Goal: Information Seeking & Learning: Learn about a topic

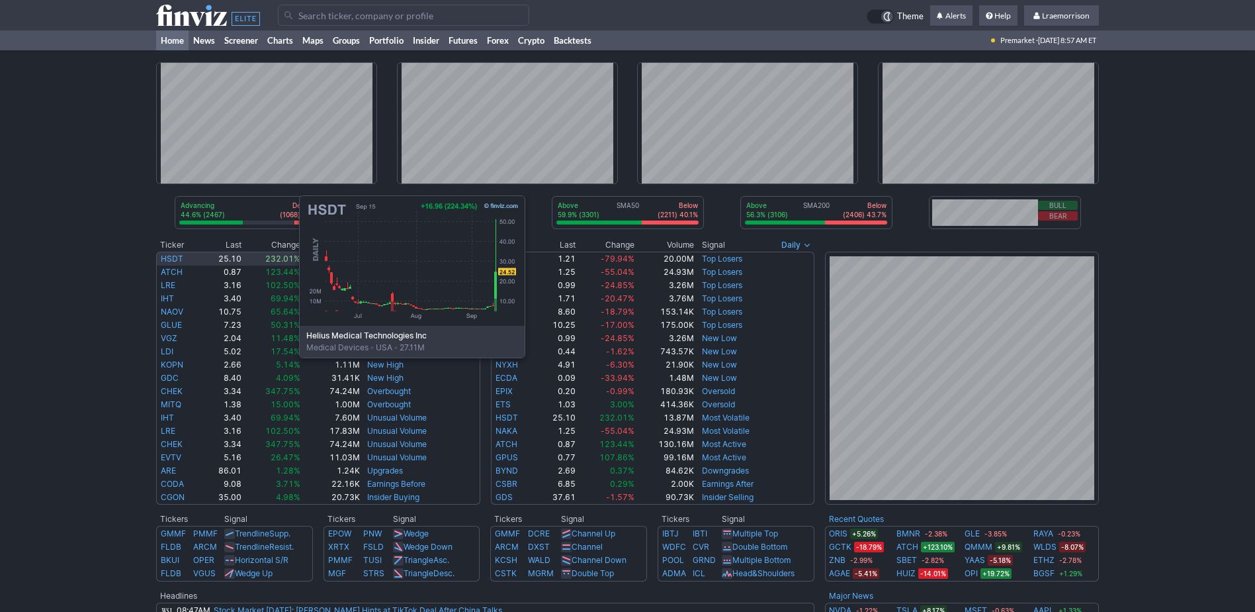
click at [167, 258] on link "HSDT" at bounding box center [172, 258] width 23 height 10
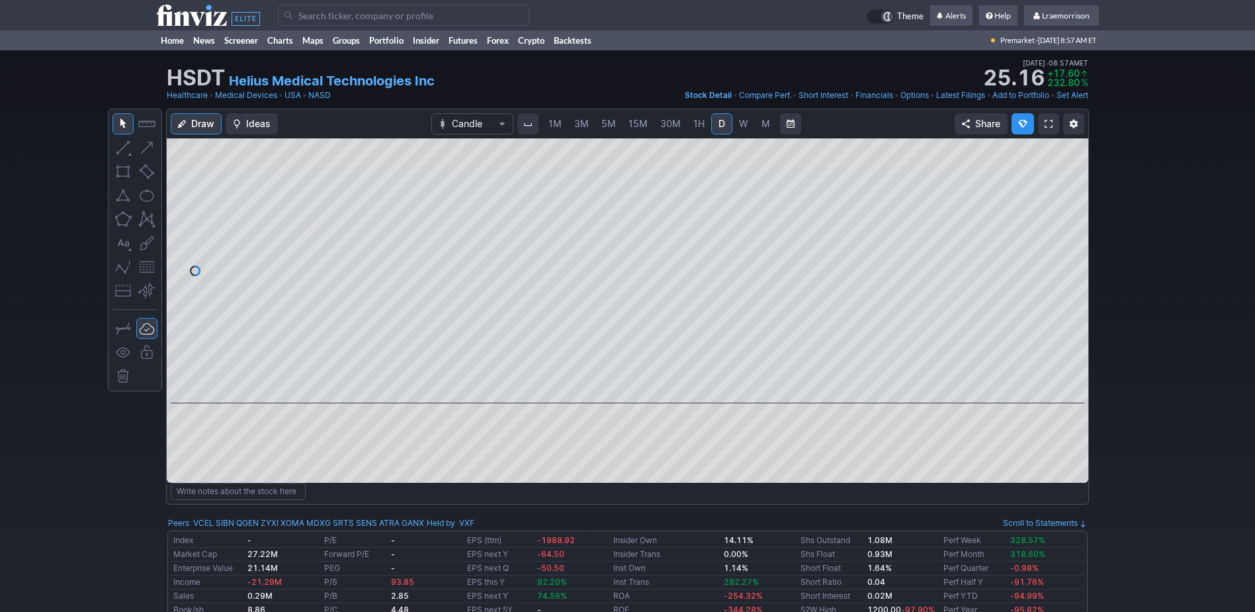
click at [550, 126] on span "1M" at bounding box center [555, 123] width 13 height 11
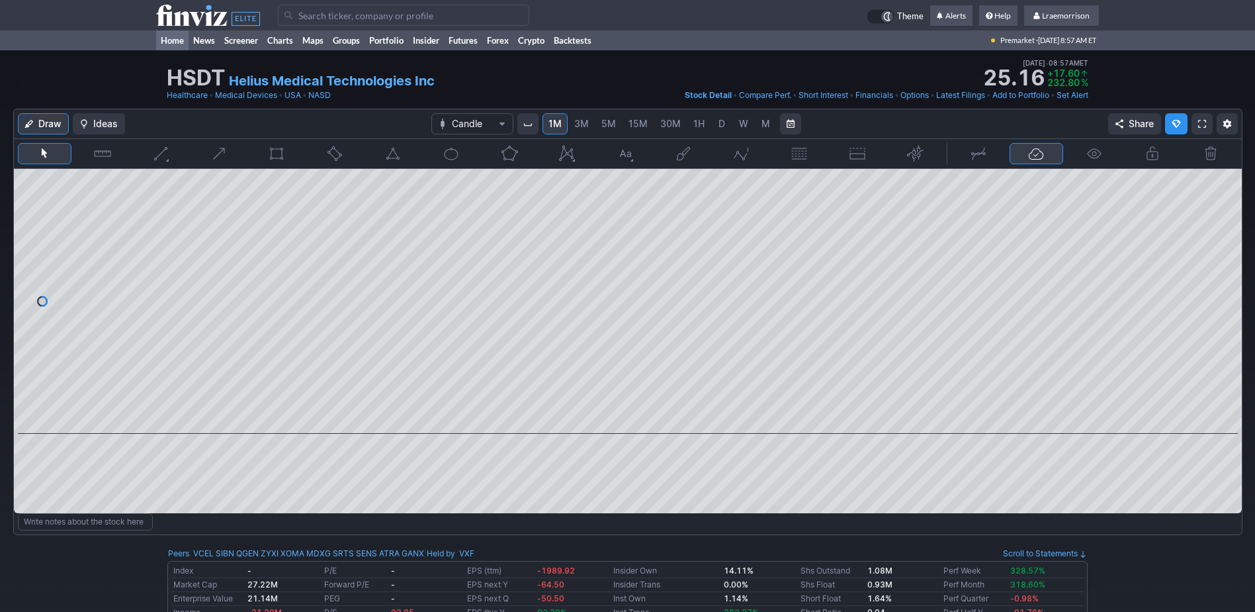
click at [170, 40] on link "Home" at bounding box center [172, 40] width 32 height 20
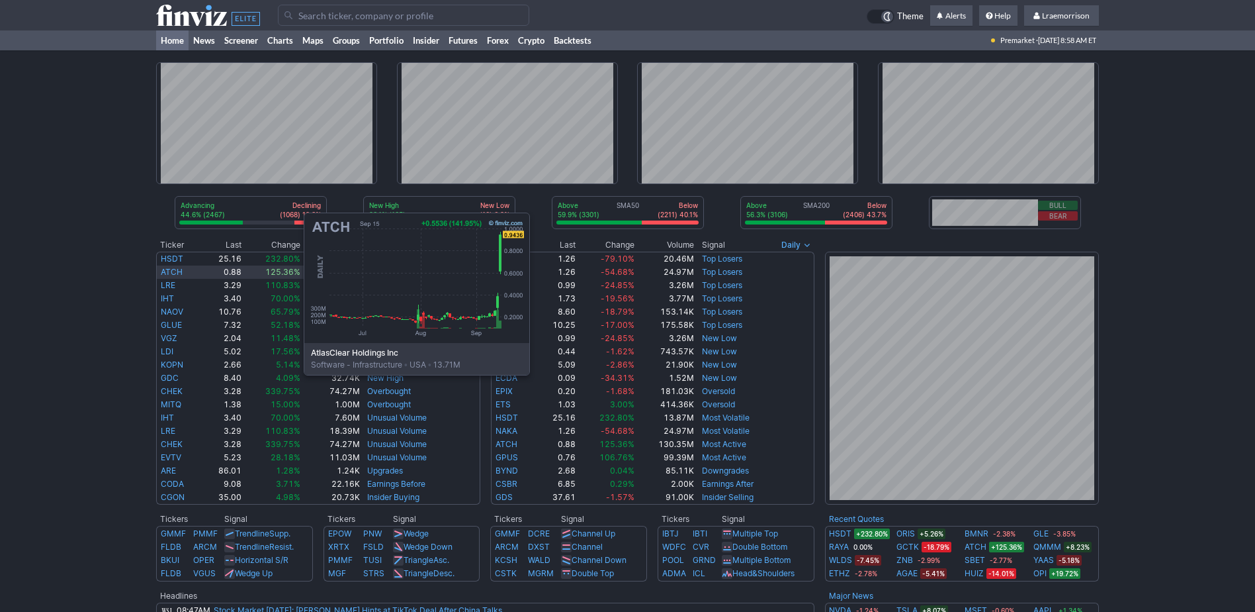
click at [172, 275] on link "ATCH" at bounding box center [172, 272] width 22 height 10
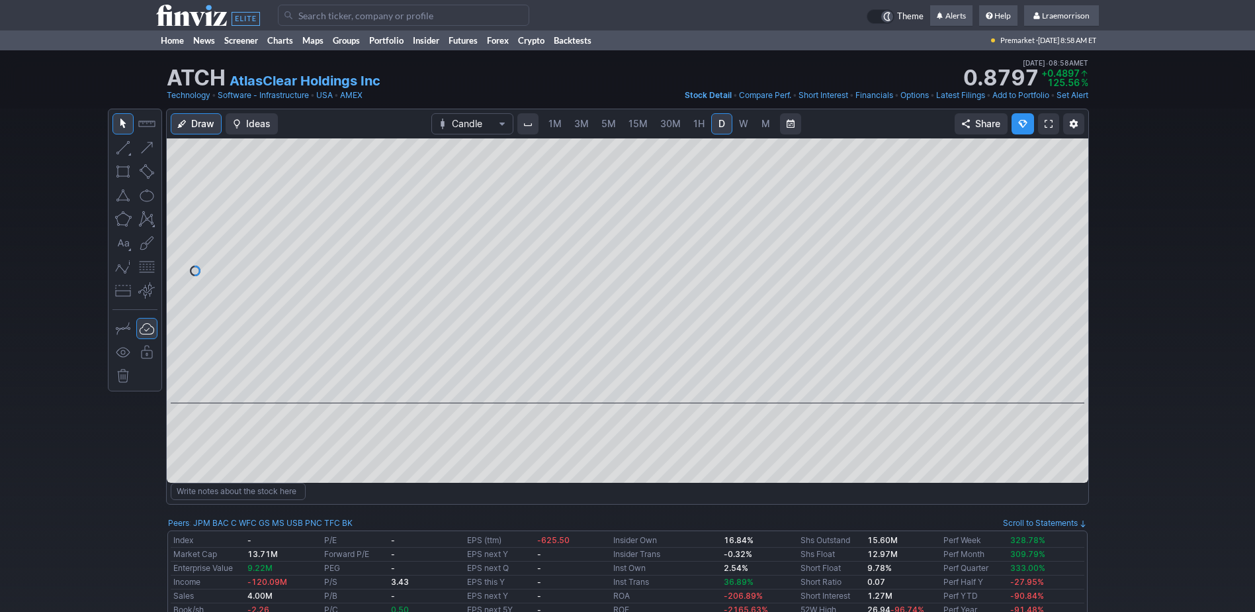
click at [556, 122] on span "1M" at bounding box center [555, 123] width 13 height 11
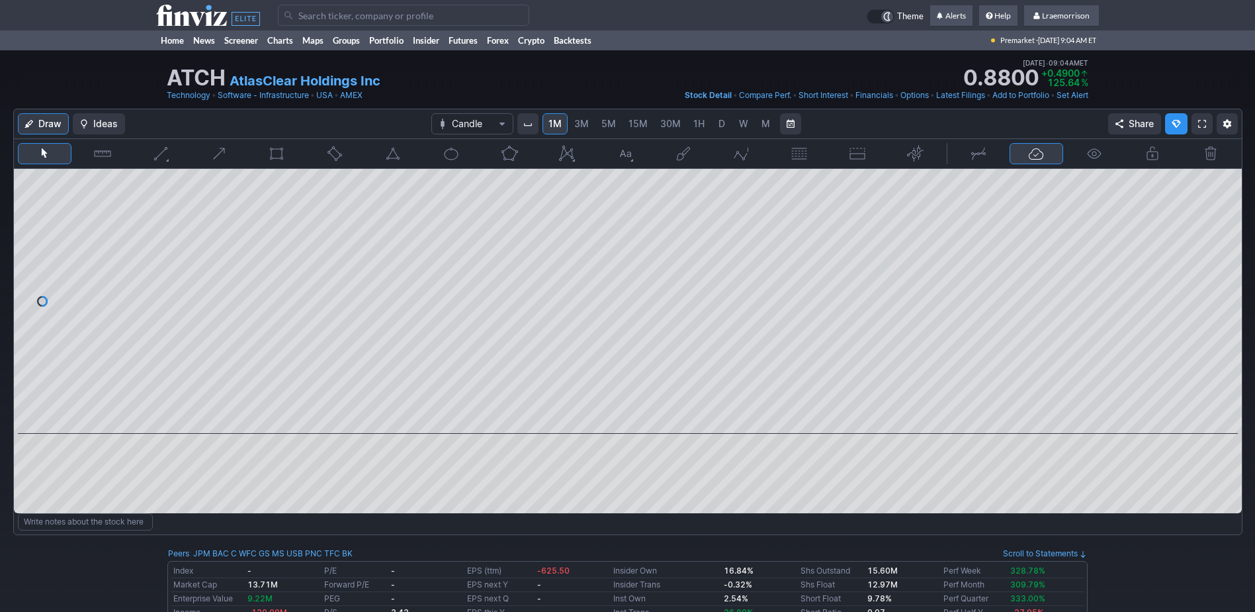
click at [303, 16] on input "Search" at bounding box center [403, 15] width 251 height 21
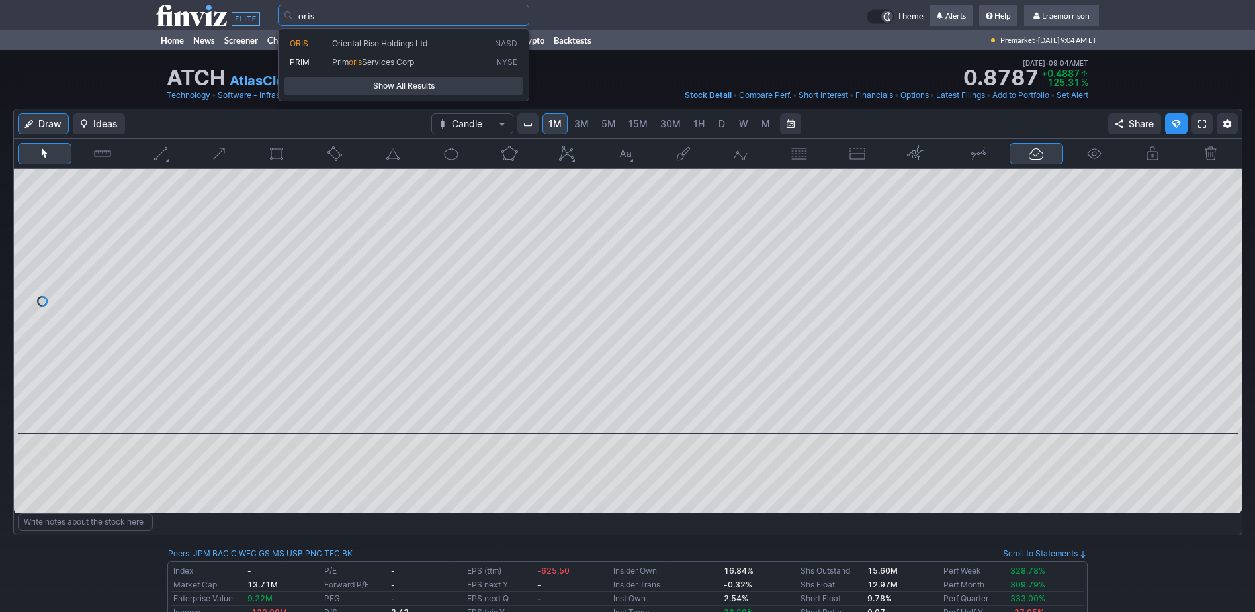
type input "oris"
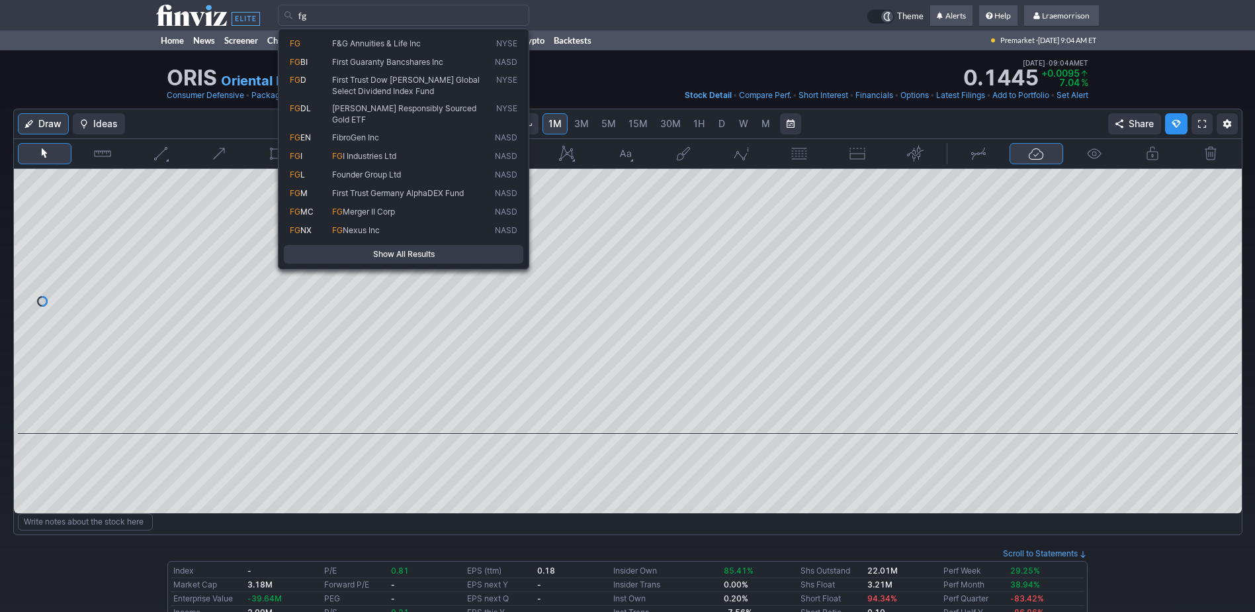
type input "f"
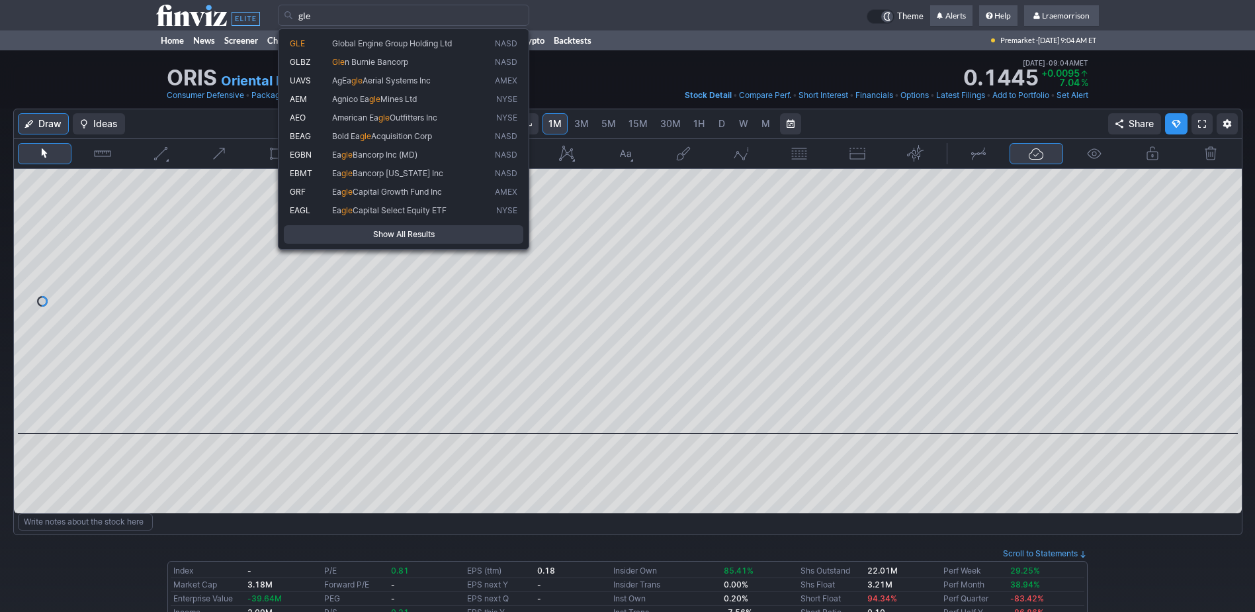
type input "gle"
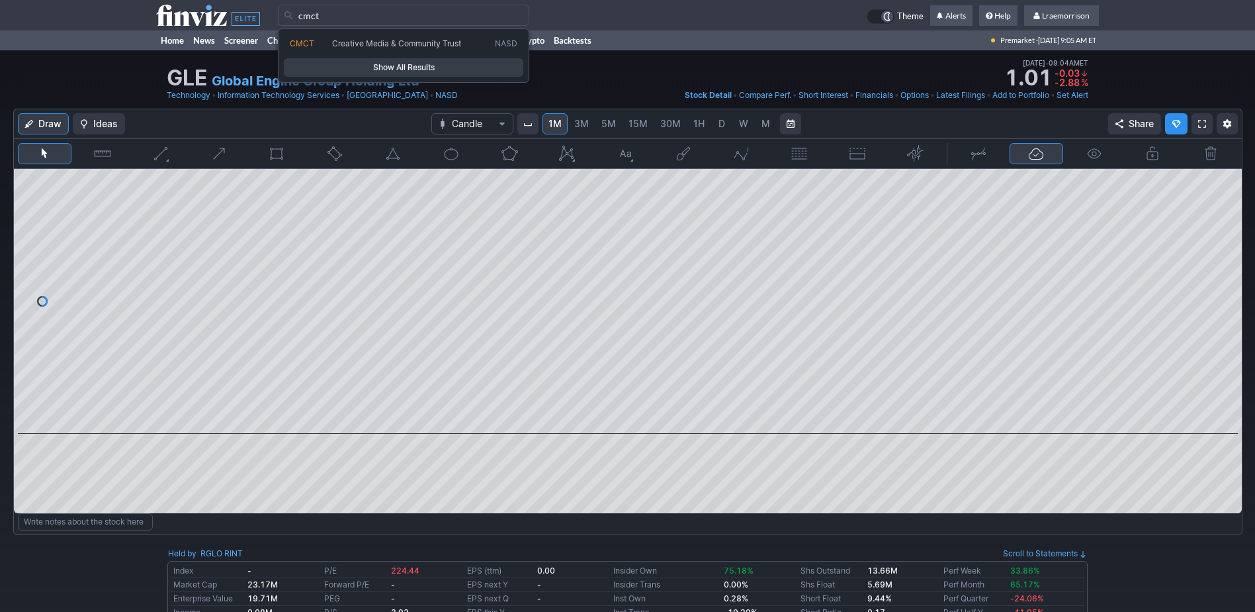
type input "cmct"
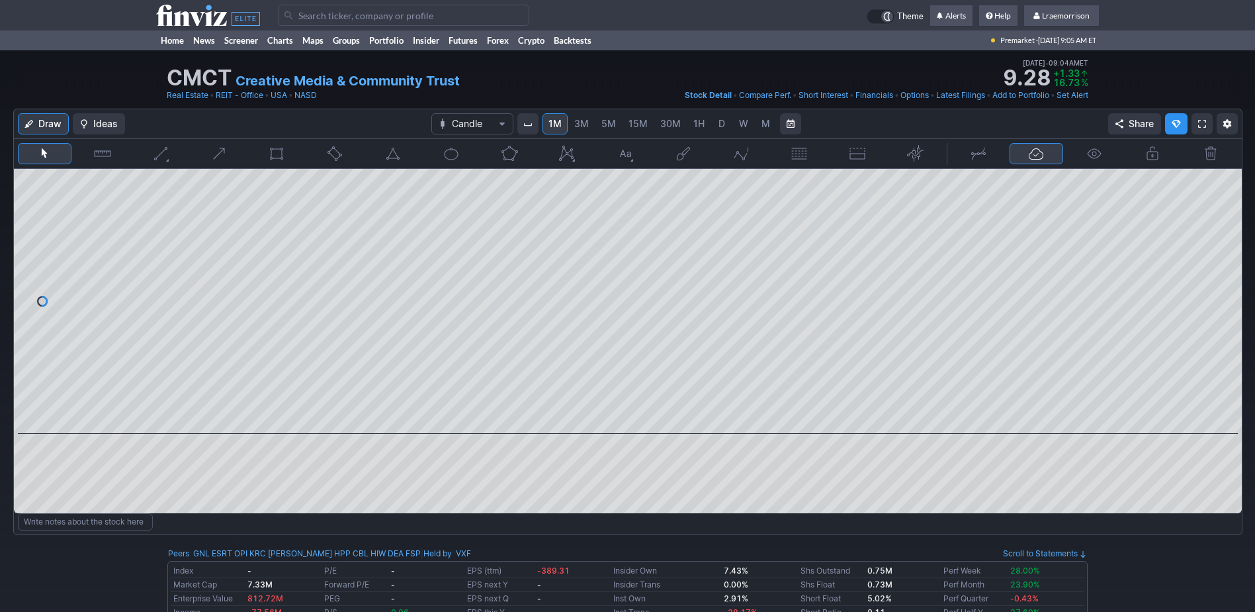
click at [319, 17] on input "Search" at bounding box center [403, 15] width 251 height 21
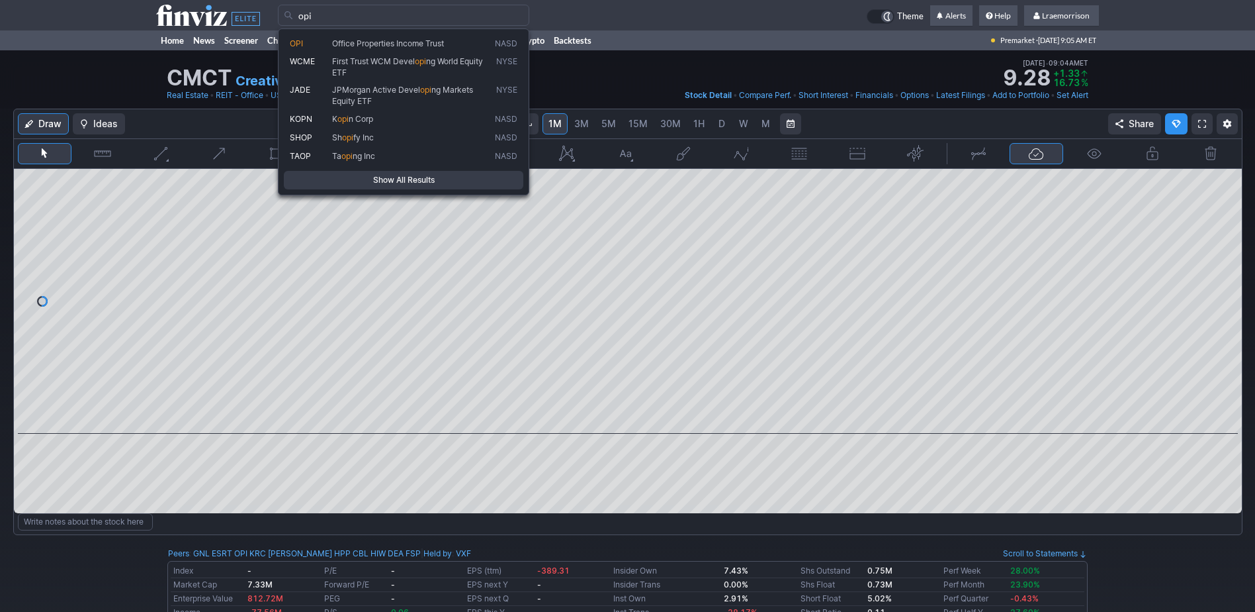
type input "opi"
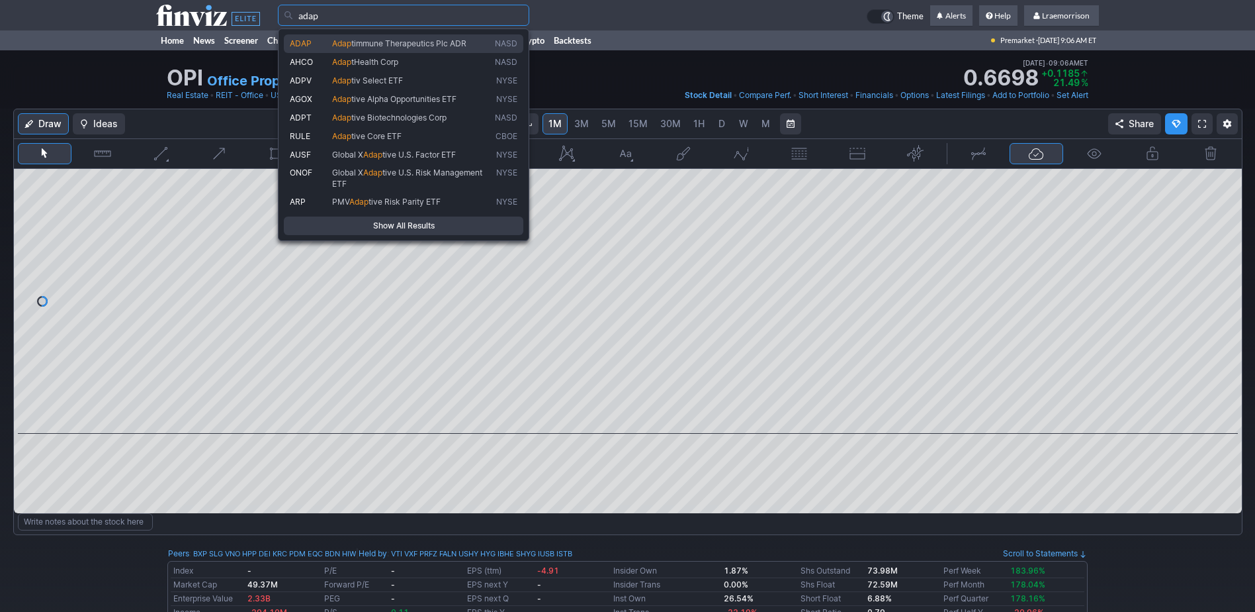
click at [388, 38] on span "Adap timmune Therapeutics Plc ADR" at bounding box center [411, 43] width 163 height 11
type input "ADAP"
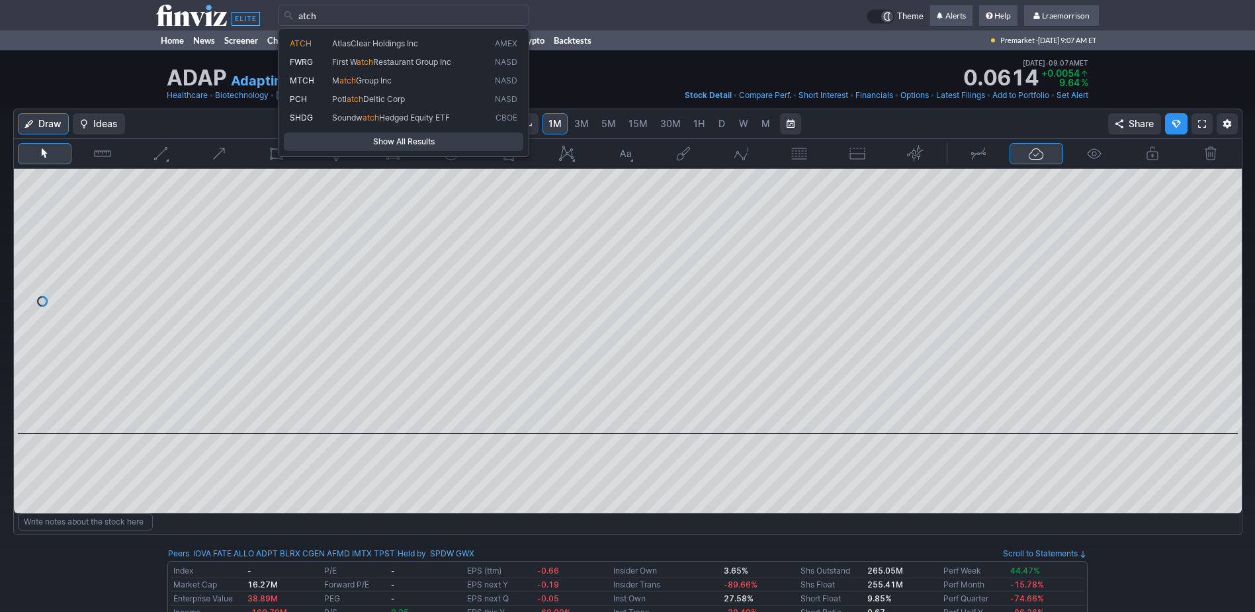
type input "atch"
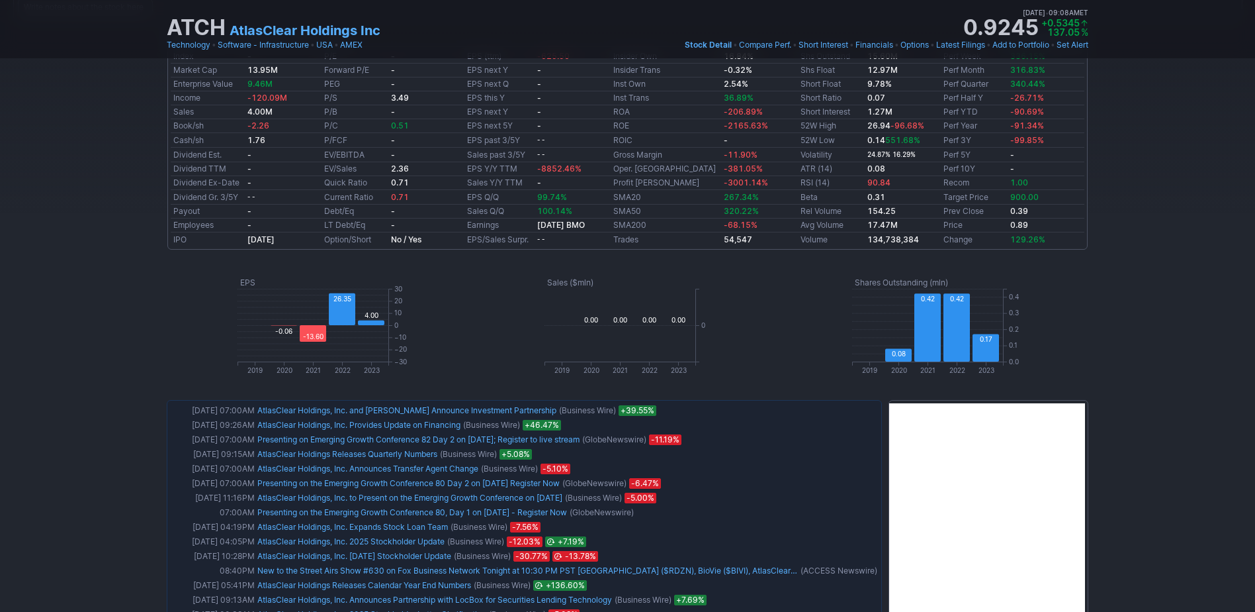
scroll to position [529, 0]
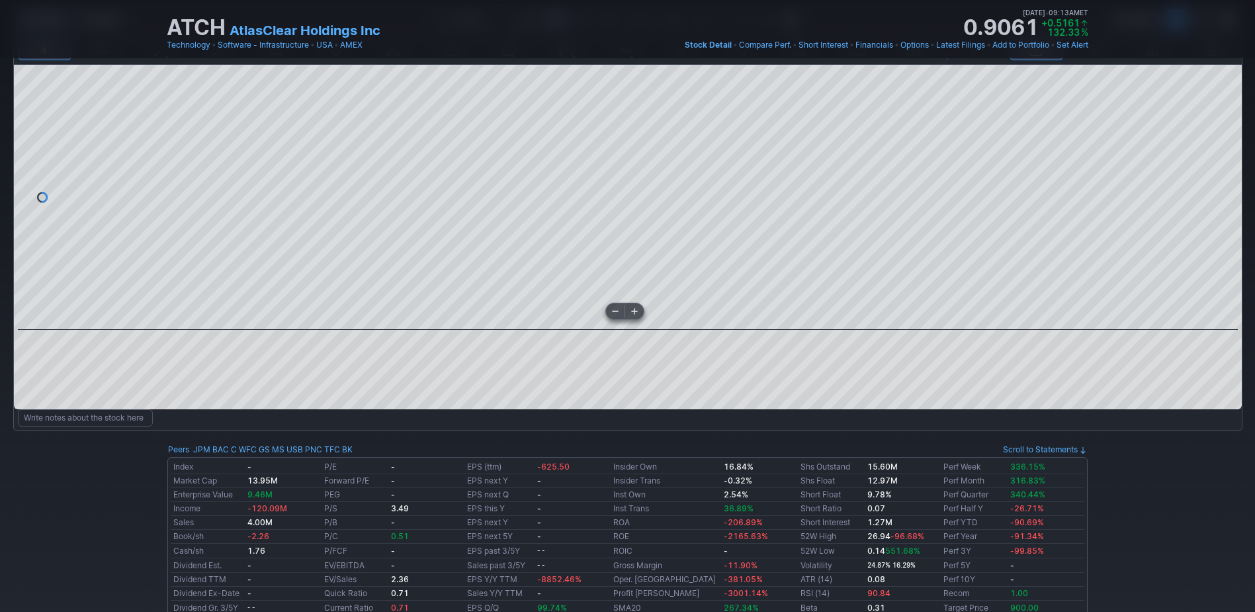
scroll to position [0, 0]
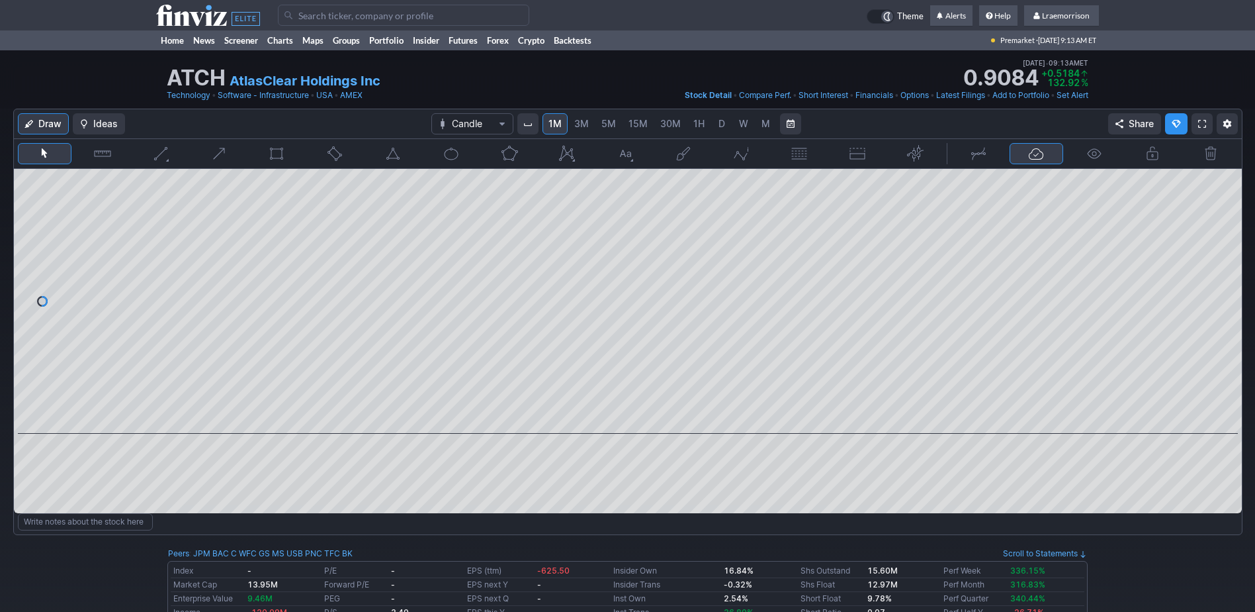
click at [311, 12] on input "Search" at bounding box center [403, 15] width 251 height 21
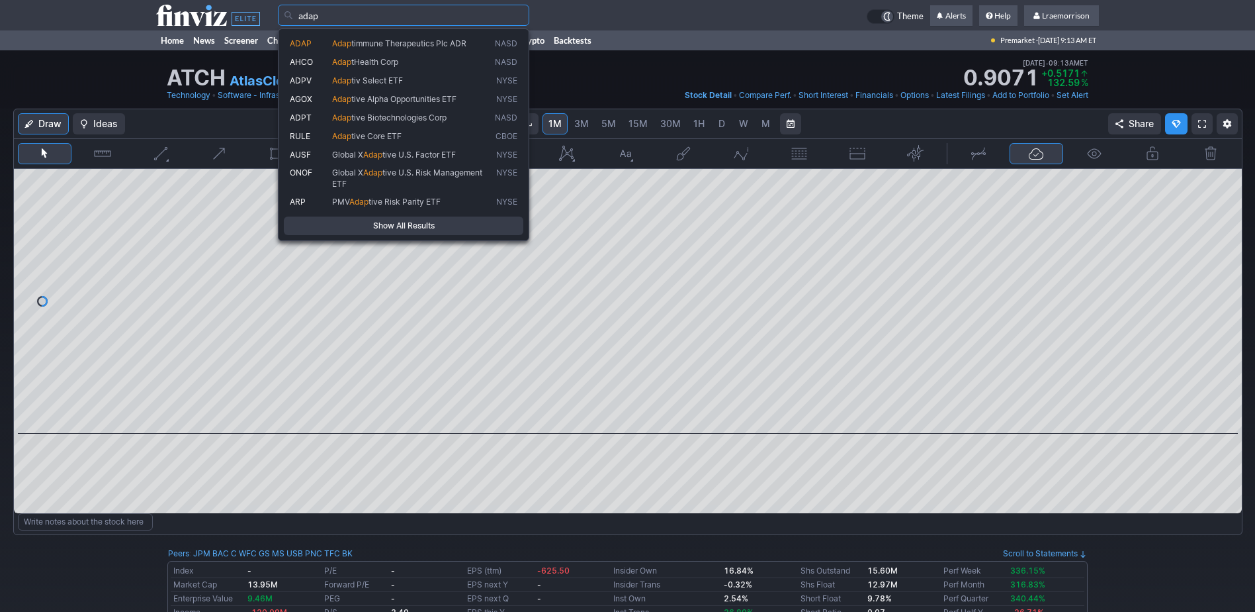
type input "adap"
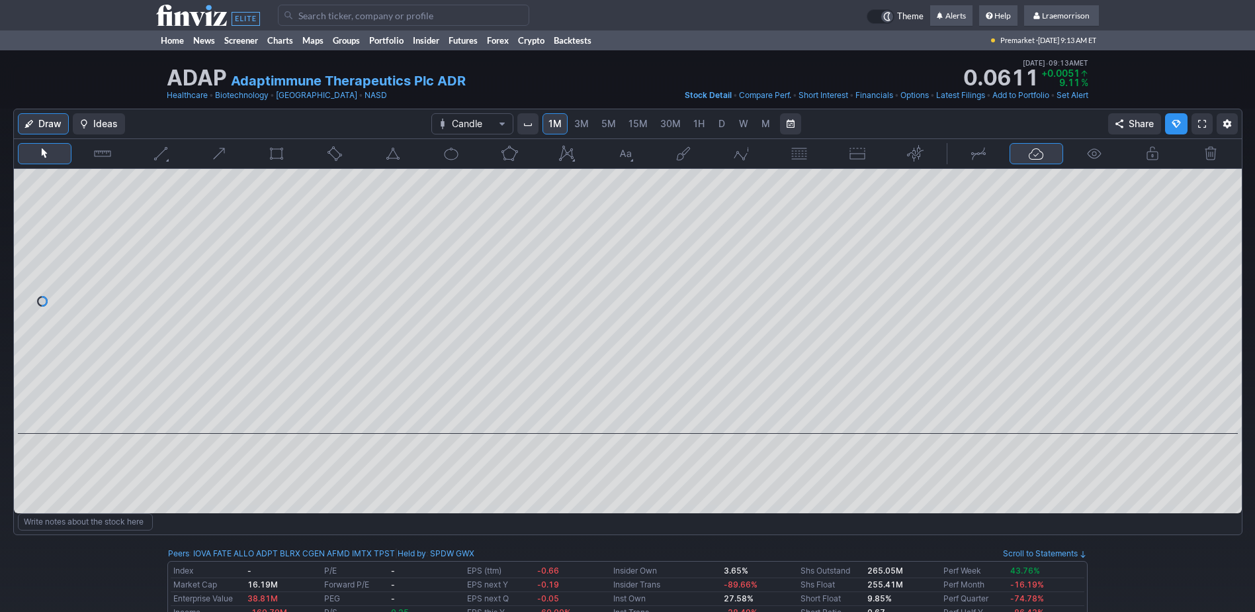
type input "o"
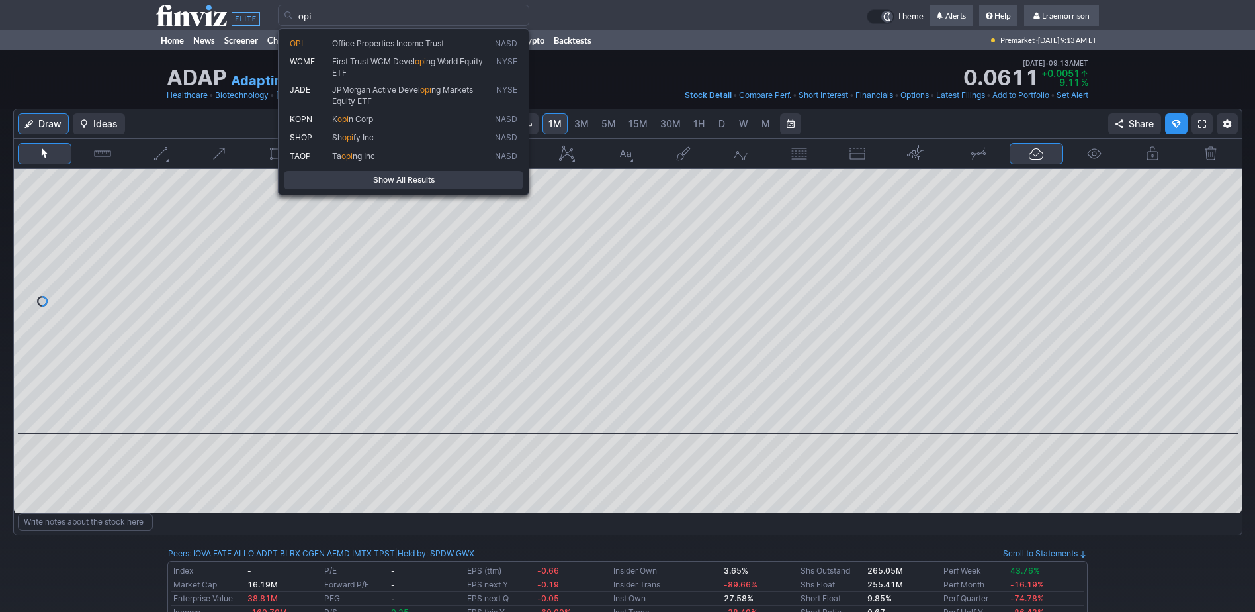
type input "opi"
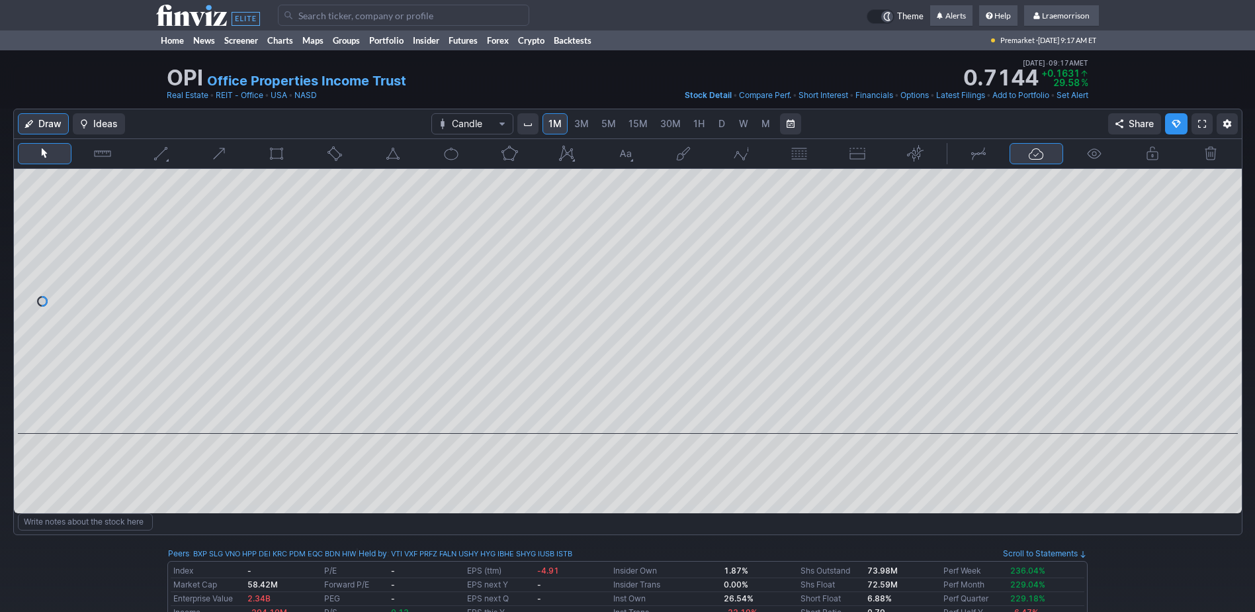
click at [318, 12] on input "Search" at bounding box center [403, 15] width 251 height 21
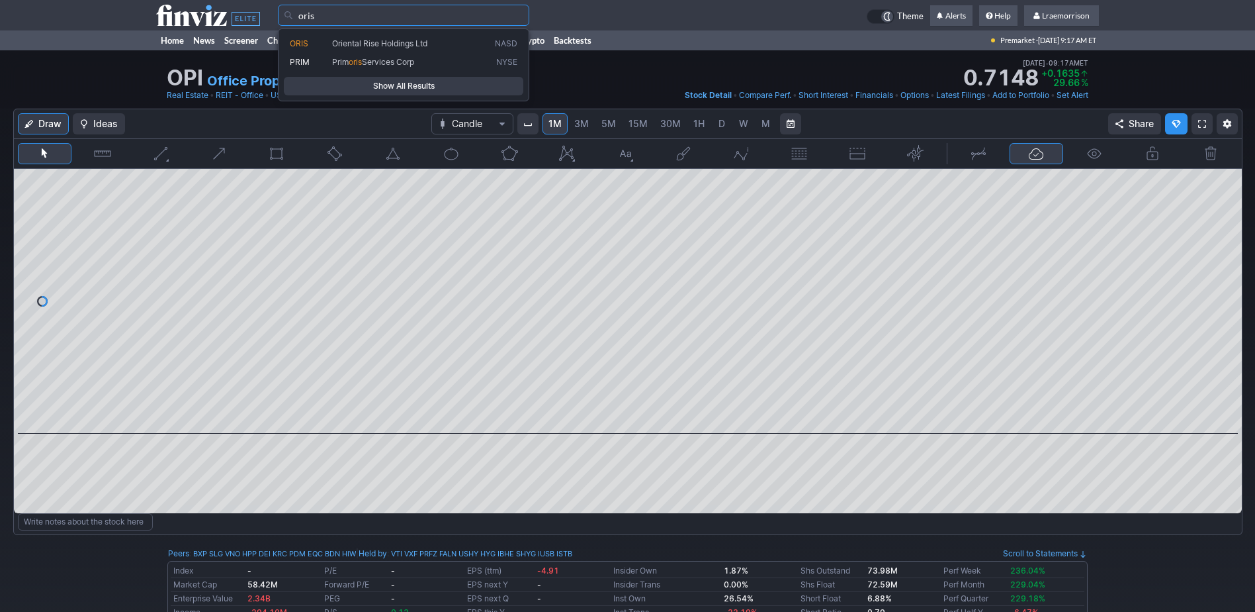
type input "oris"
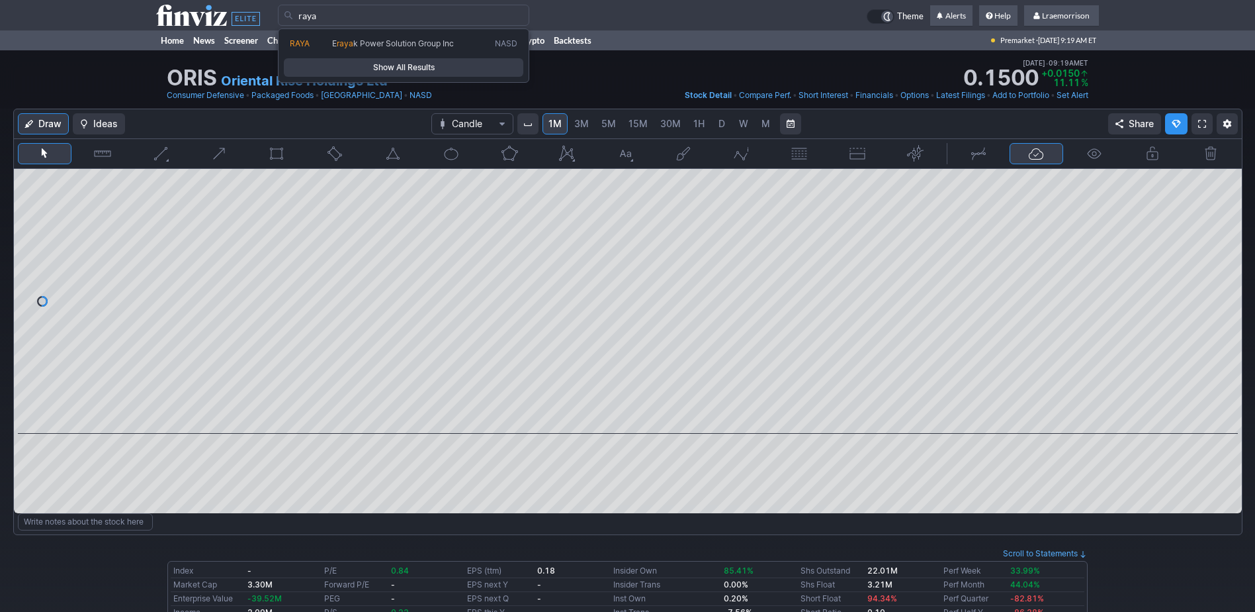
type input "raya"
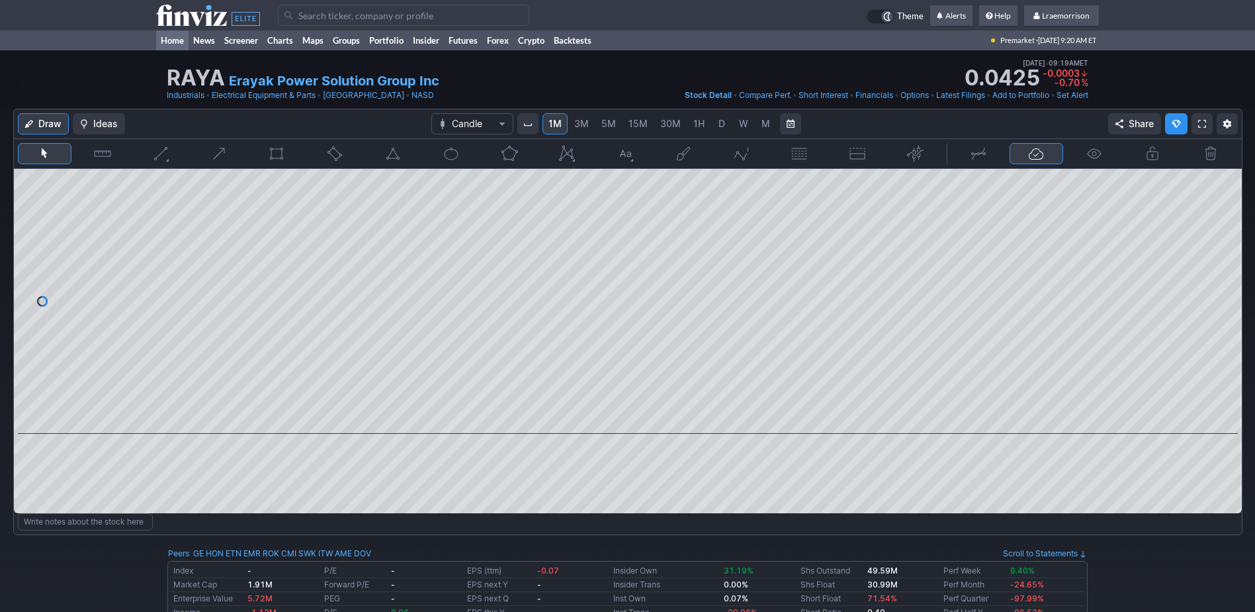
click at [178, 42] on link "Home" at bounding box center [172, 40] width 32 height 20
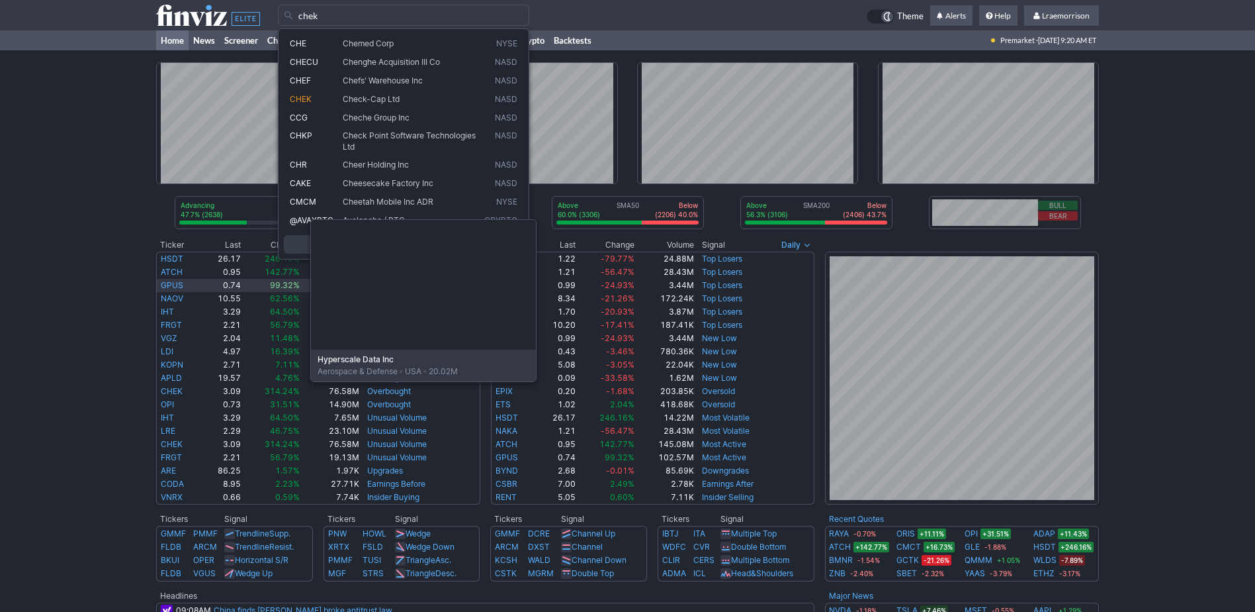
type input "chek"
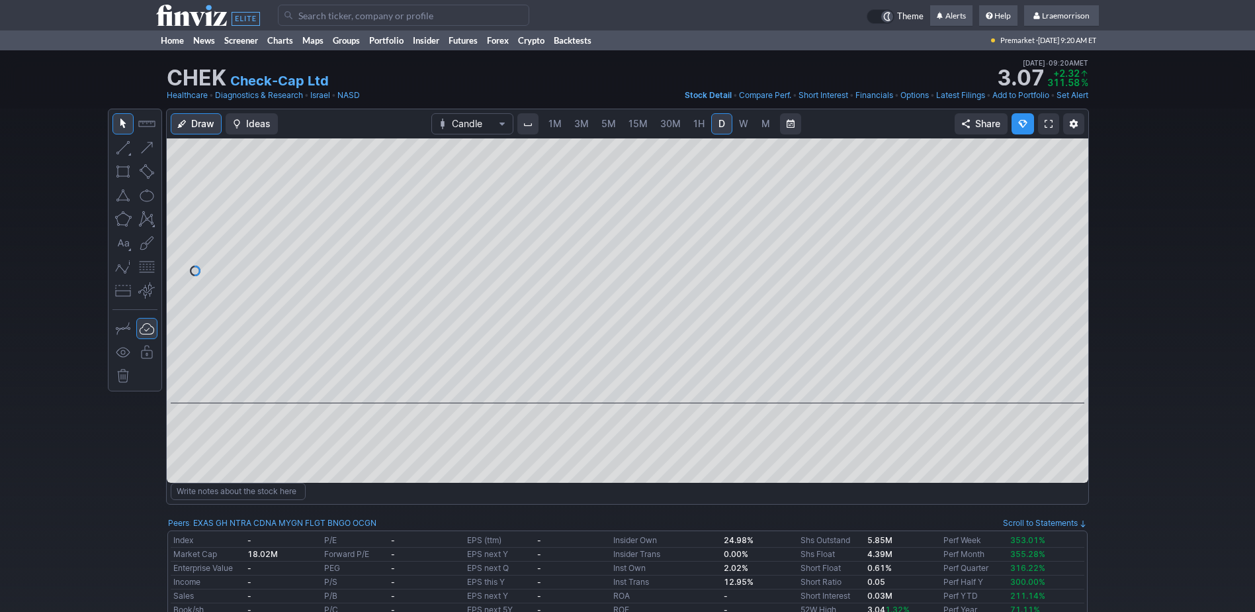
click at [554, 127] on span "1M" at bounding box center [555, 123] width 13 height 11
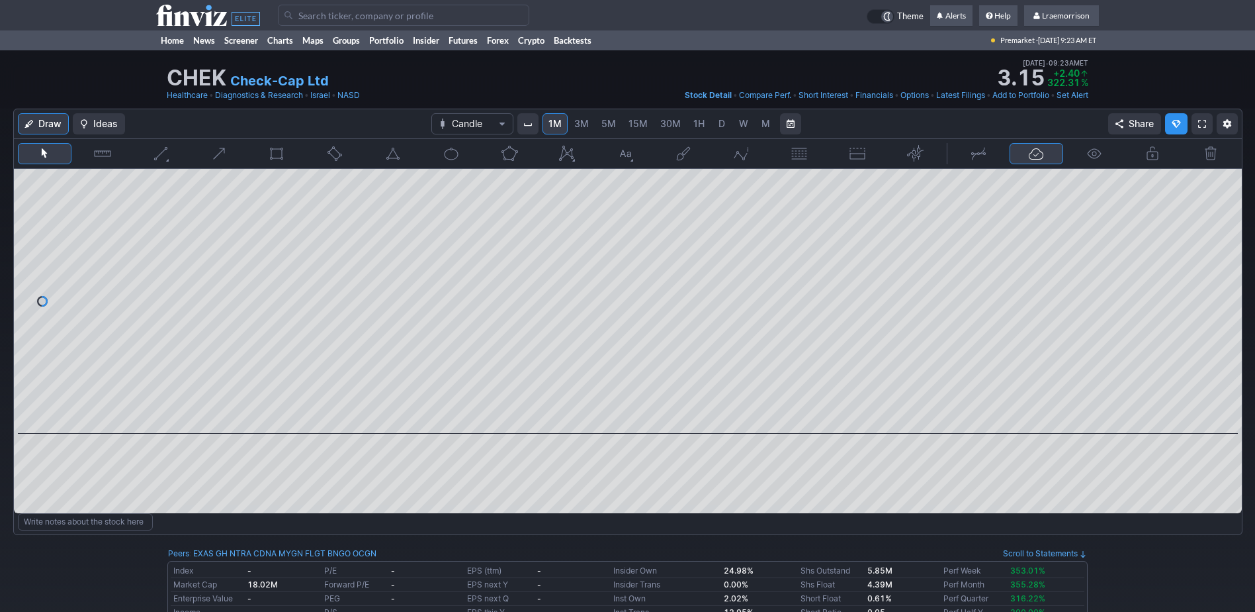
click at [353, 12] on input "Search" at bounding box center [403, 15] width 251 height 21
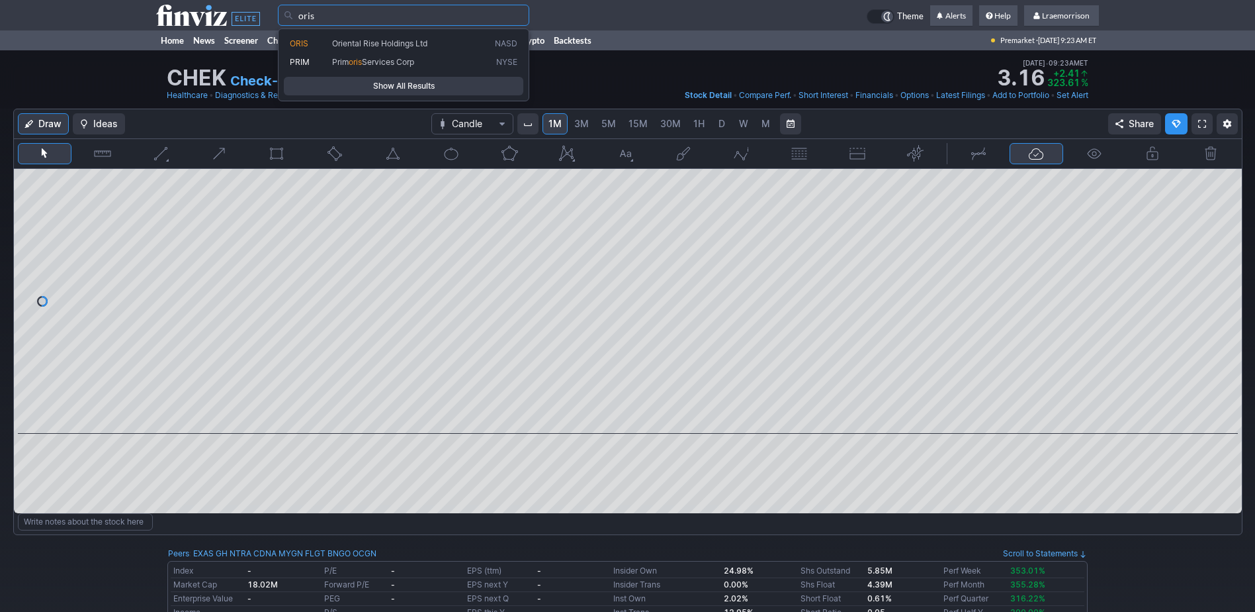
type input "oris"
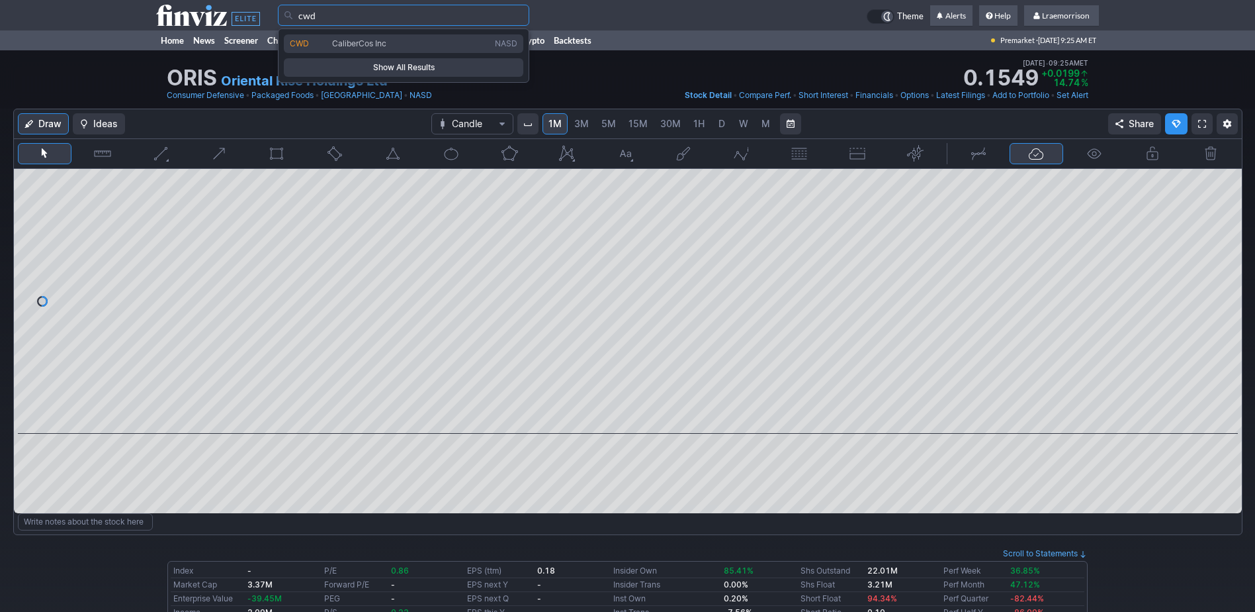
click at [349, 42] on span "CaliberCos Inc" at bounding box center [359, 43] width 54 height 10
type input "CWD"
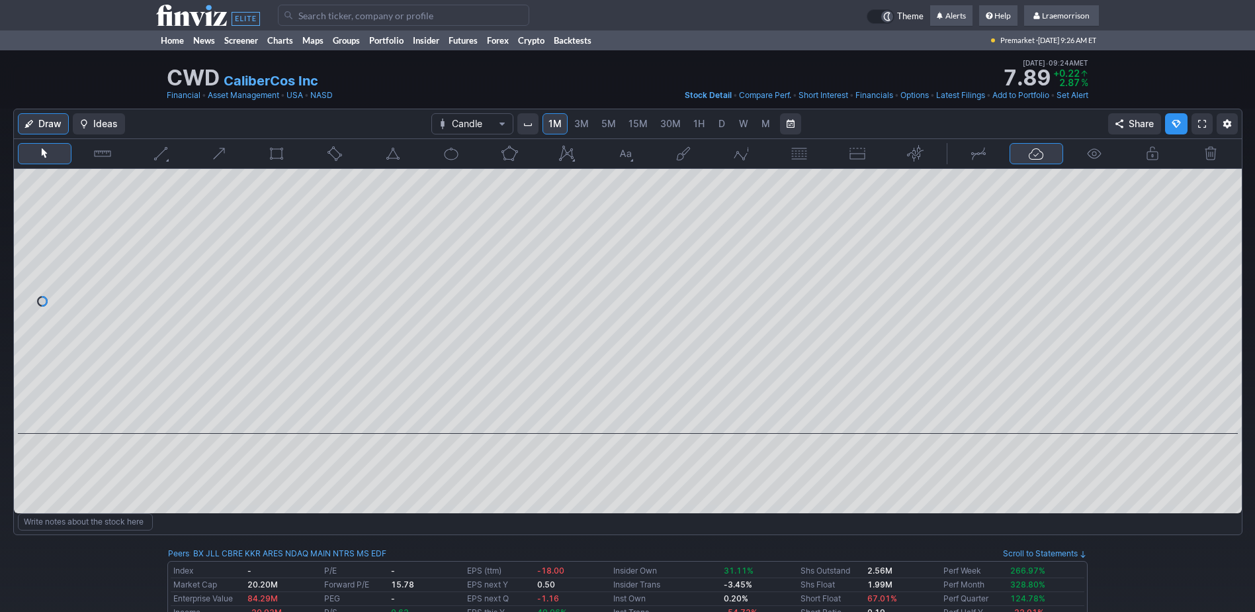
click at [318, 18] on input "Search" at bounding box center [403, 15] width 251 height 21
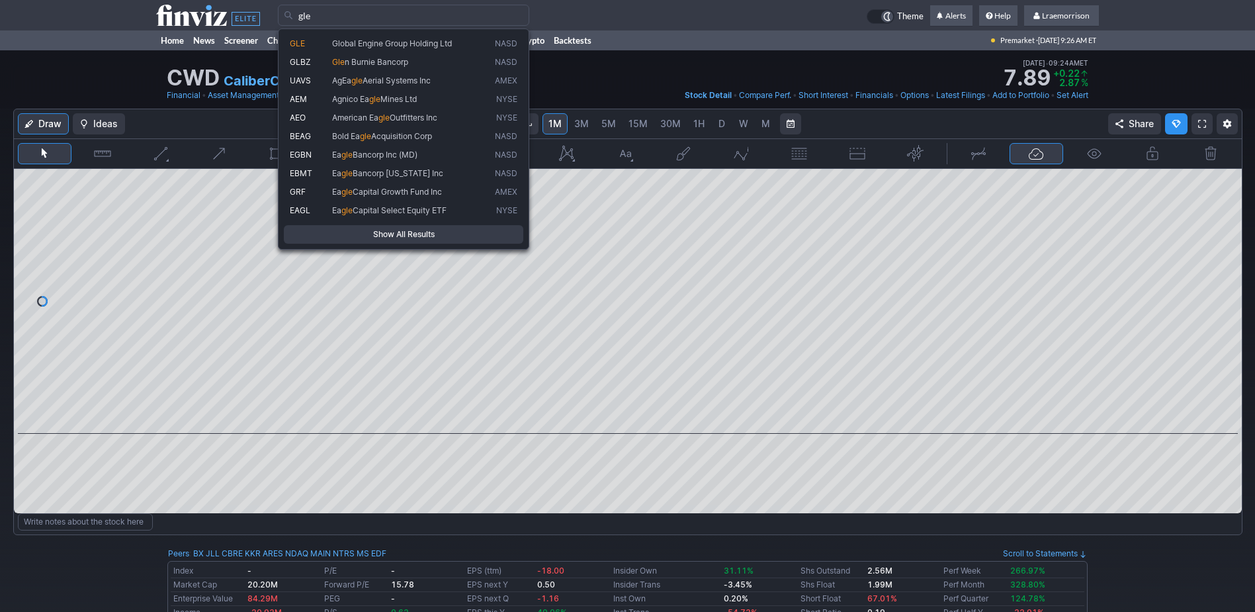
type input "gle"
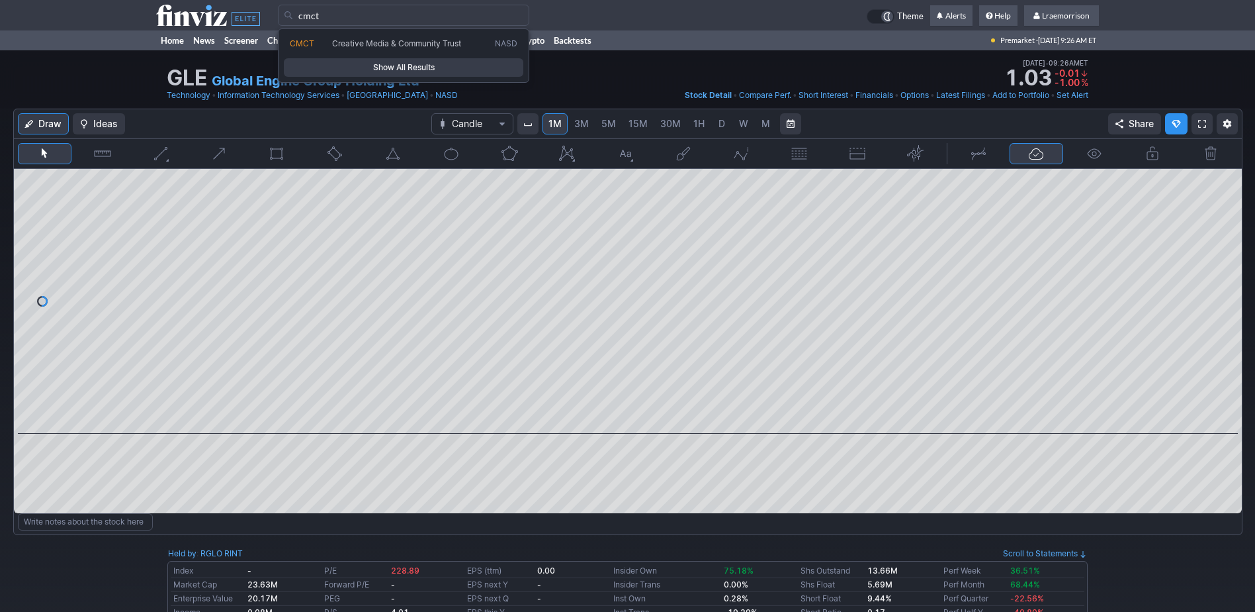
type input "cmct"
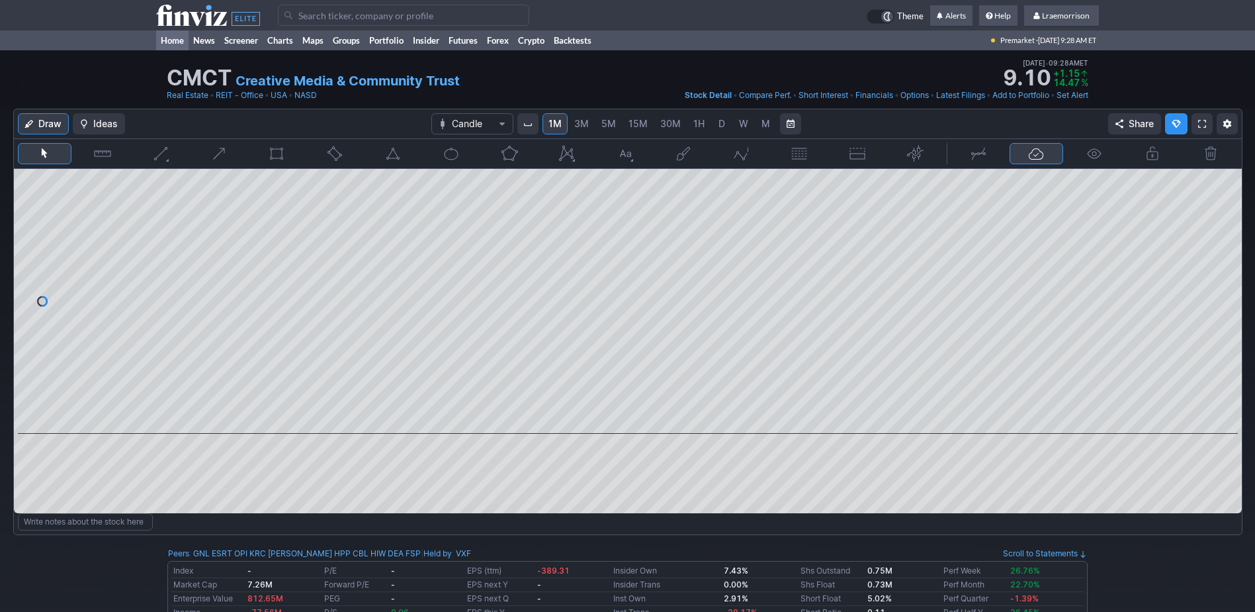
click at [174, 41] on link "Home" at bounding box center [172, 40] width 32 height 20
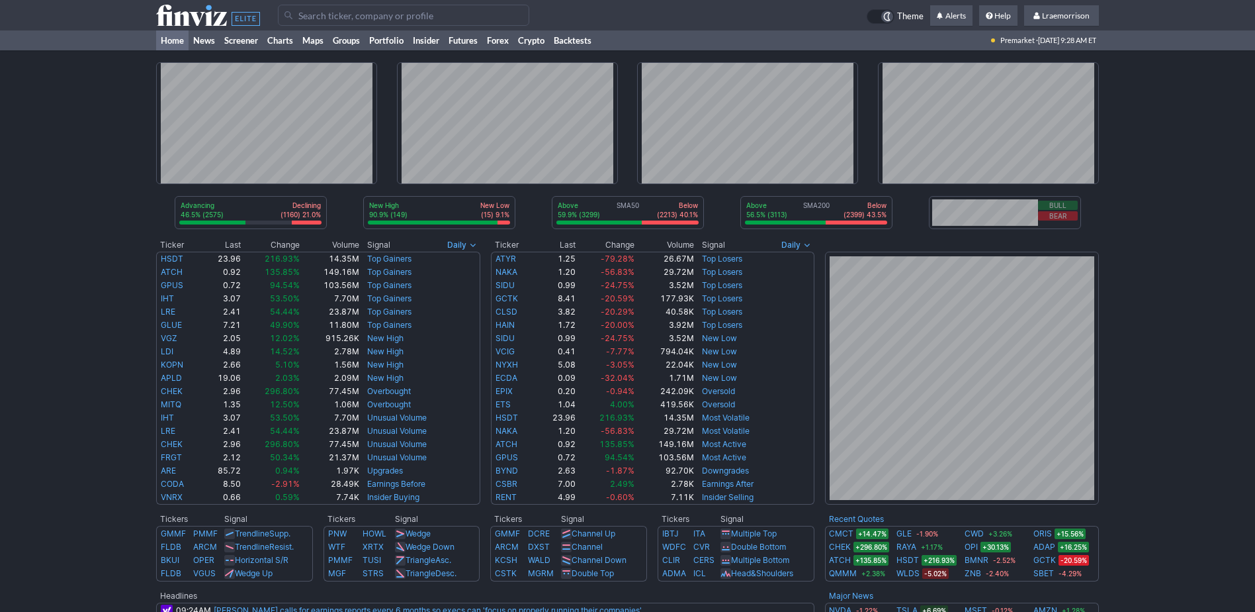
click at [320, 15] on input "Search" at bounding box center [403, 15] width 251 height 21
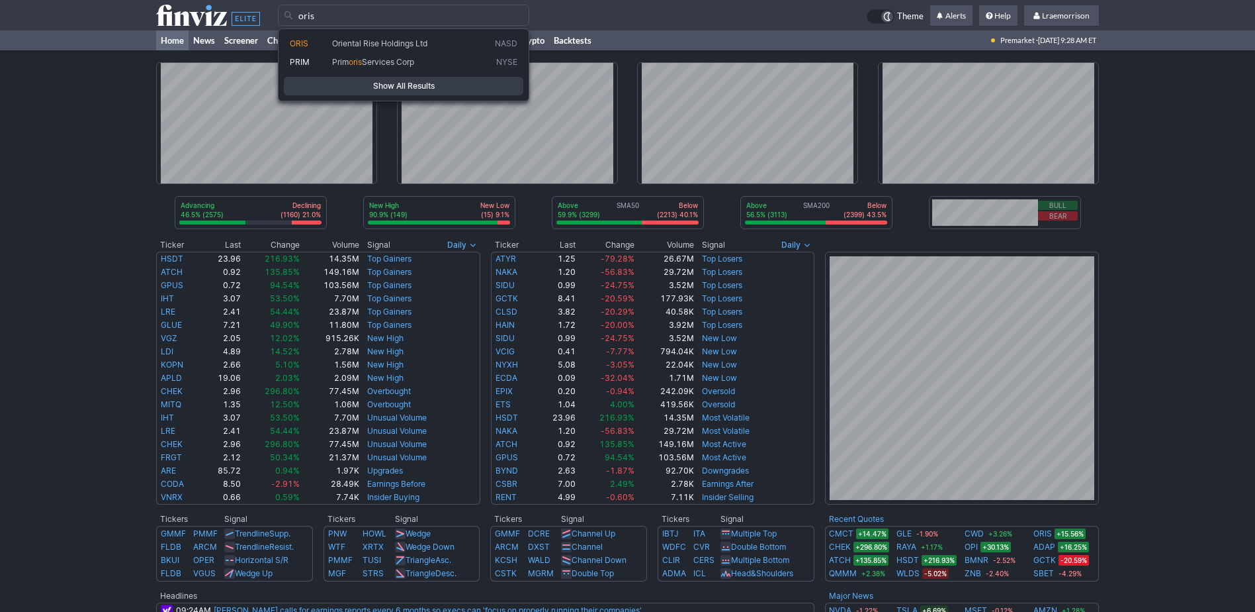
type input "oris"
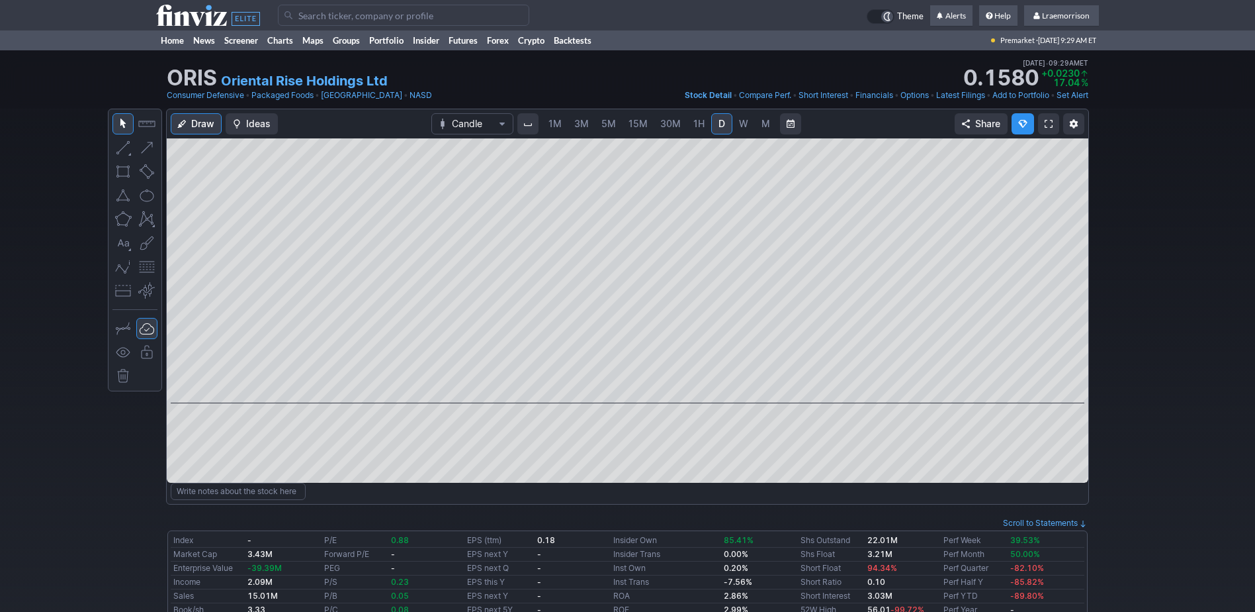
click at [553, 130] on link "1M" at bounding box center [555, 123] width 25 height 21
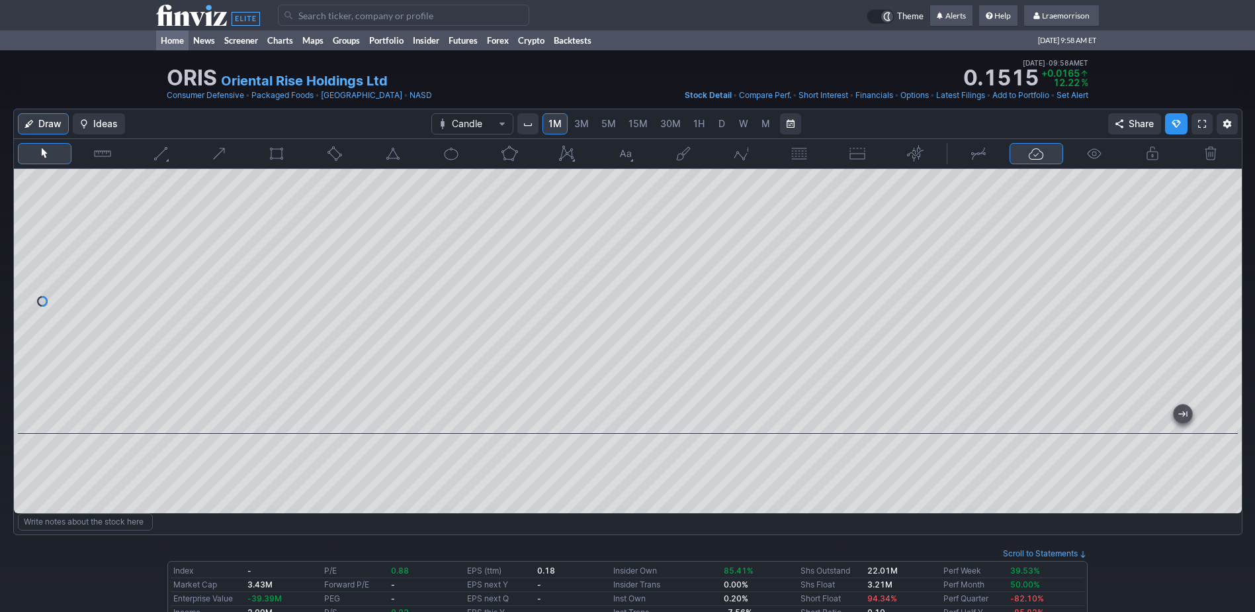
click at [177, 40] on link "Home" at bounding box center [172, 40] width 32 height 20
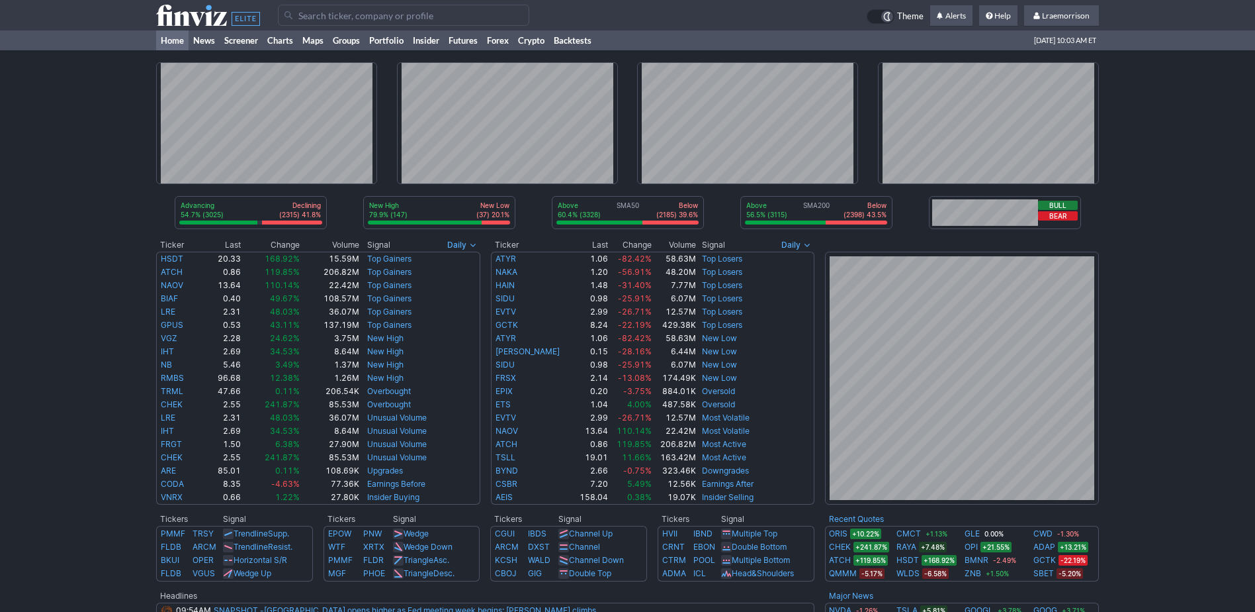
click at [1138, 363] on div "Advancing 54.7% (3025) Declining (2315) 41.8% New High 79.9% (147) New Low (37)…" at bounding box center [627, 502] width 1255 height 905
click at [361, 18] on input "Search" at bounding box center [403, 15] width 251 height 21
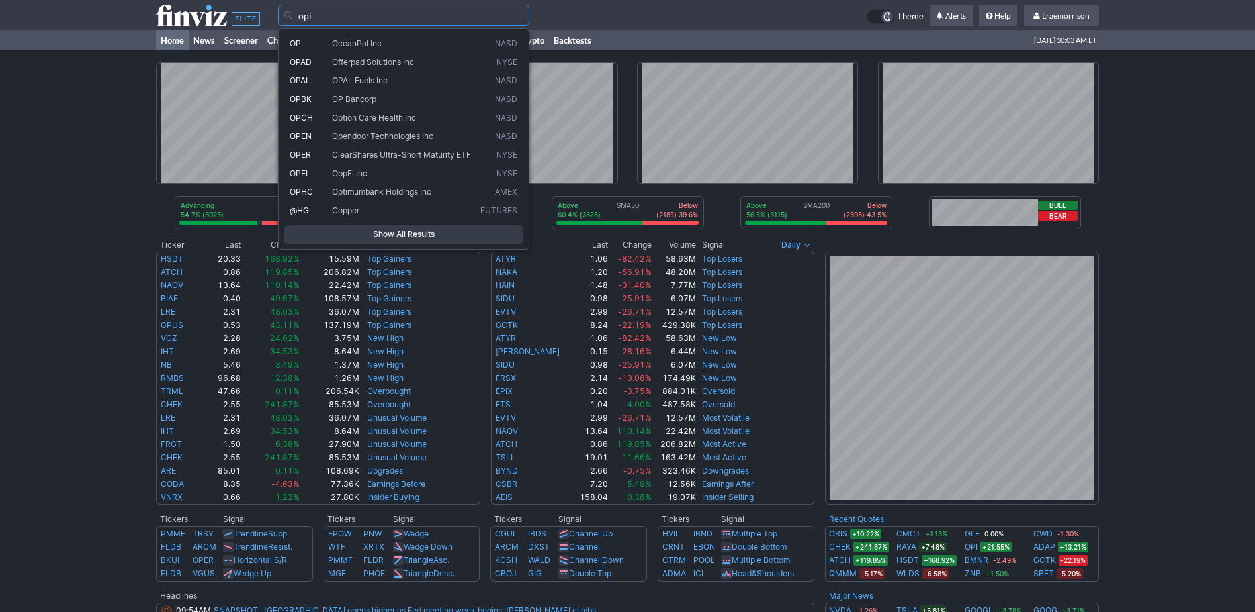
type input "opi"
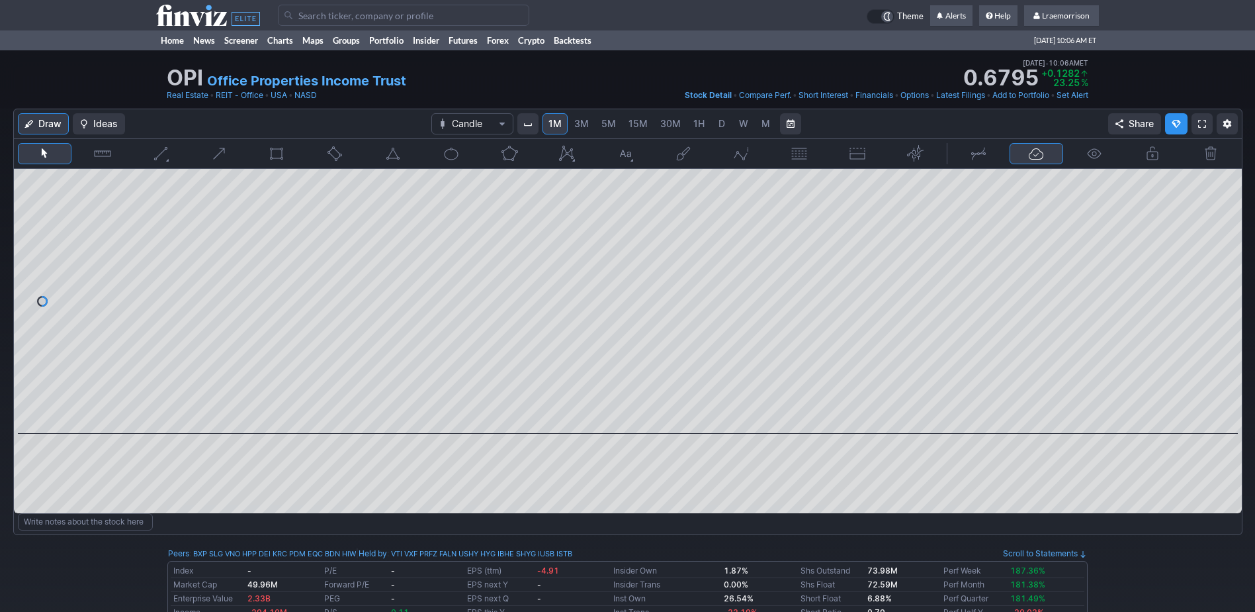
click at [313, 15] on input "Search" at bounding box center [403, 15] width 251 height 21
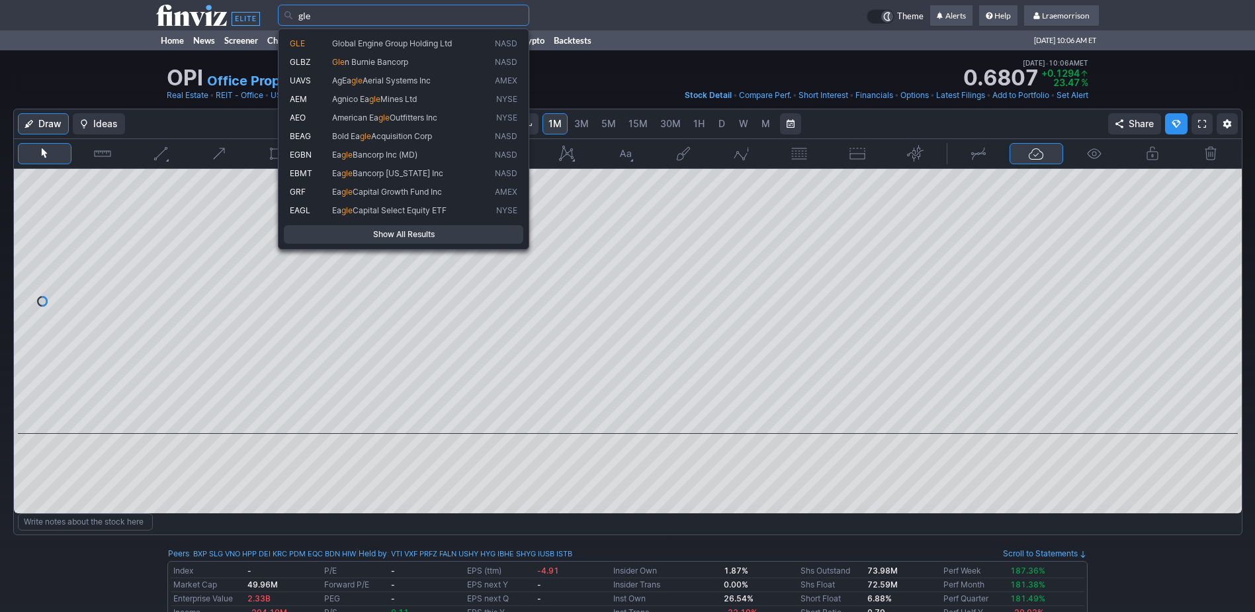
type input "gle"
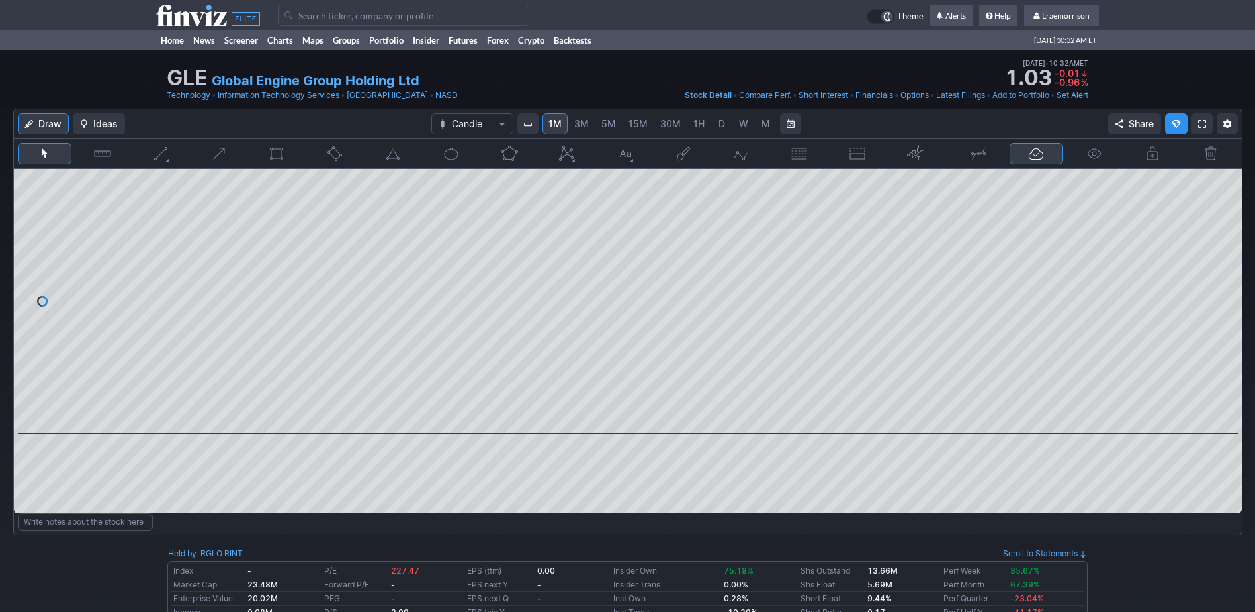
click at [311, 17] on input "Search" at bounding box center [403, 15] width 251 height 21
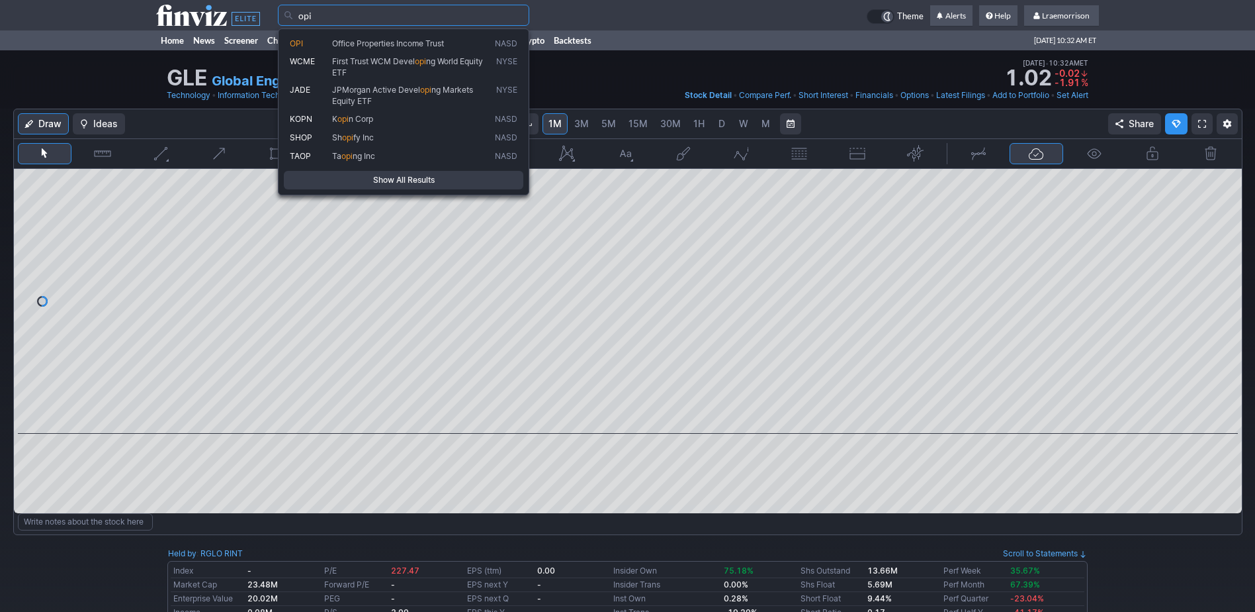
type input "opi"
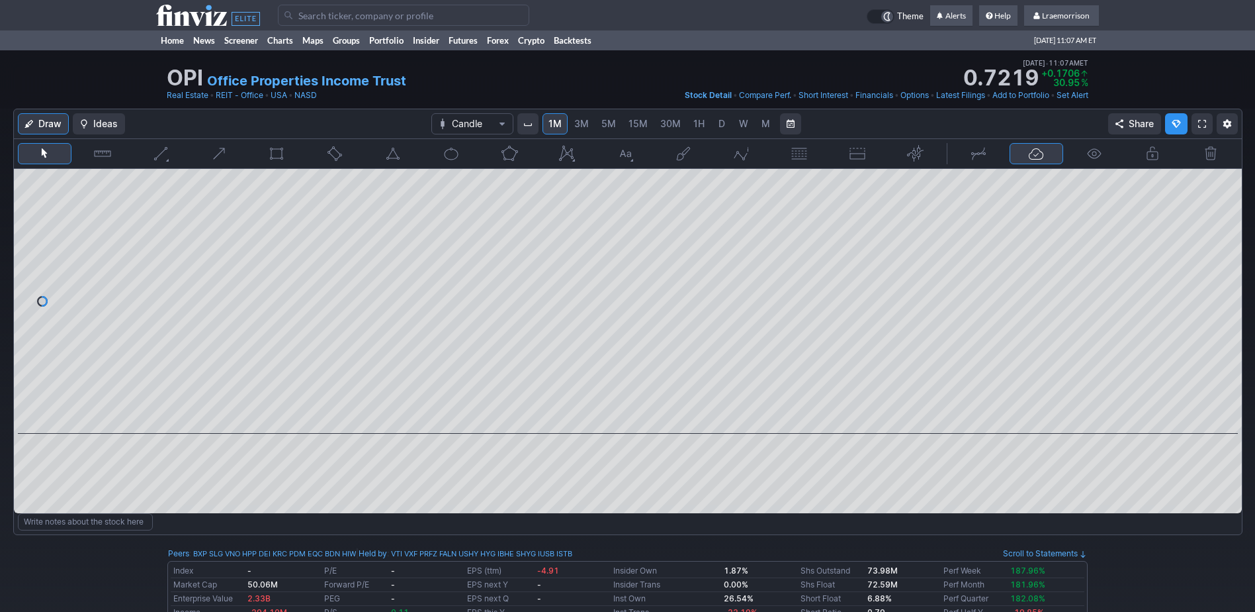
click at [312, 17] on input "Search" at bounding box center [403, 15] width 251 height 21
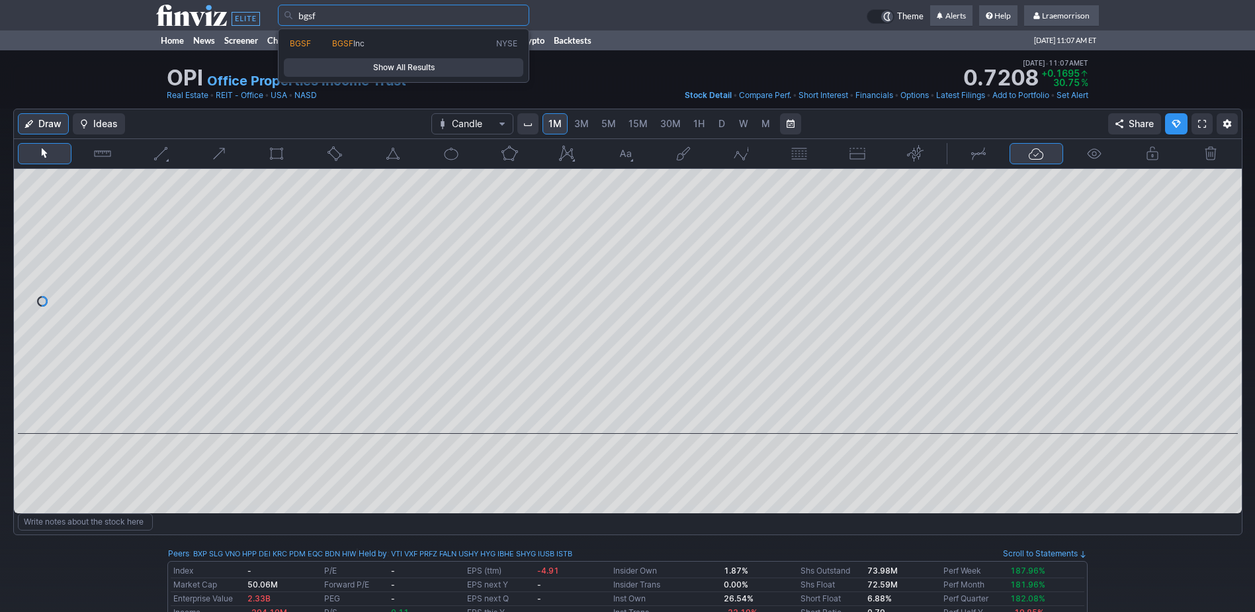
type input "bgsf"
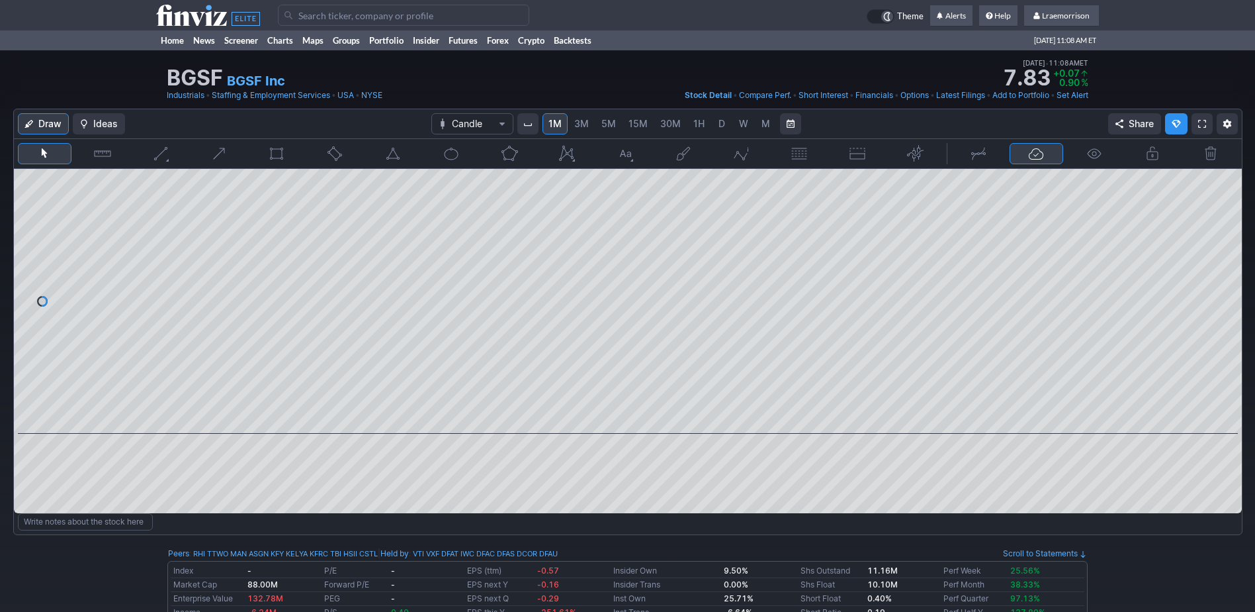
click at [313, 19] on input "Search" at bounding box center [403, 15] width 251 height 21
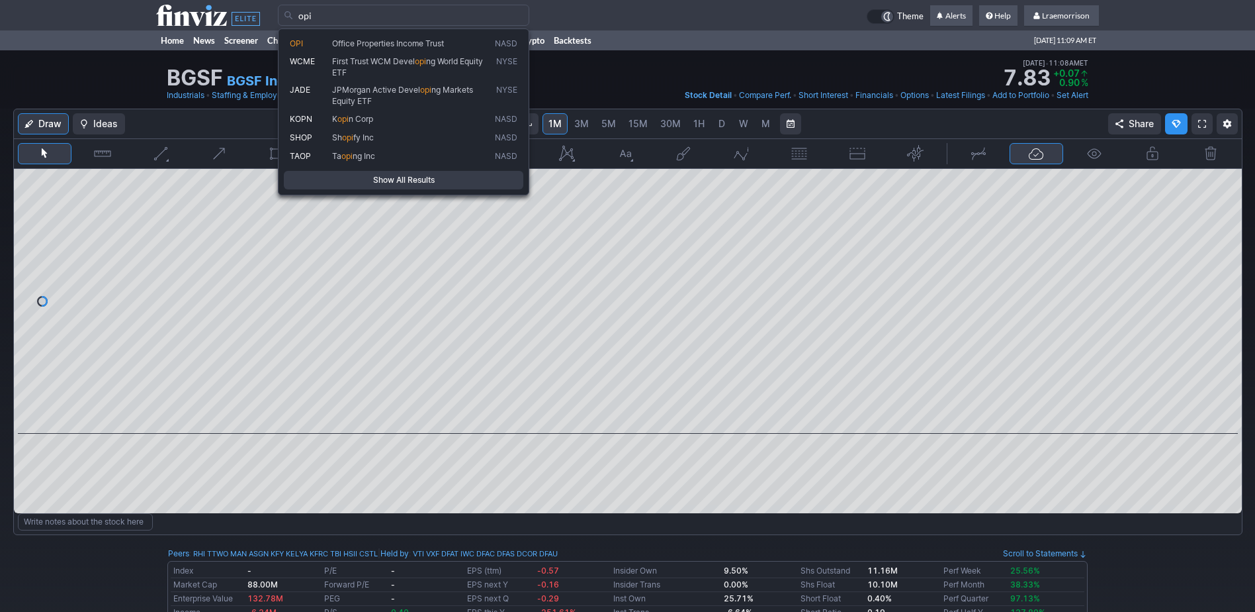
type input "opi"
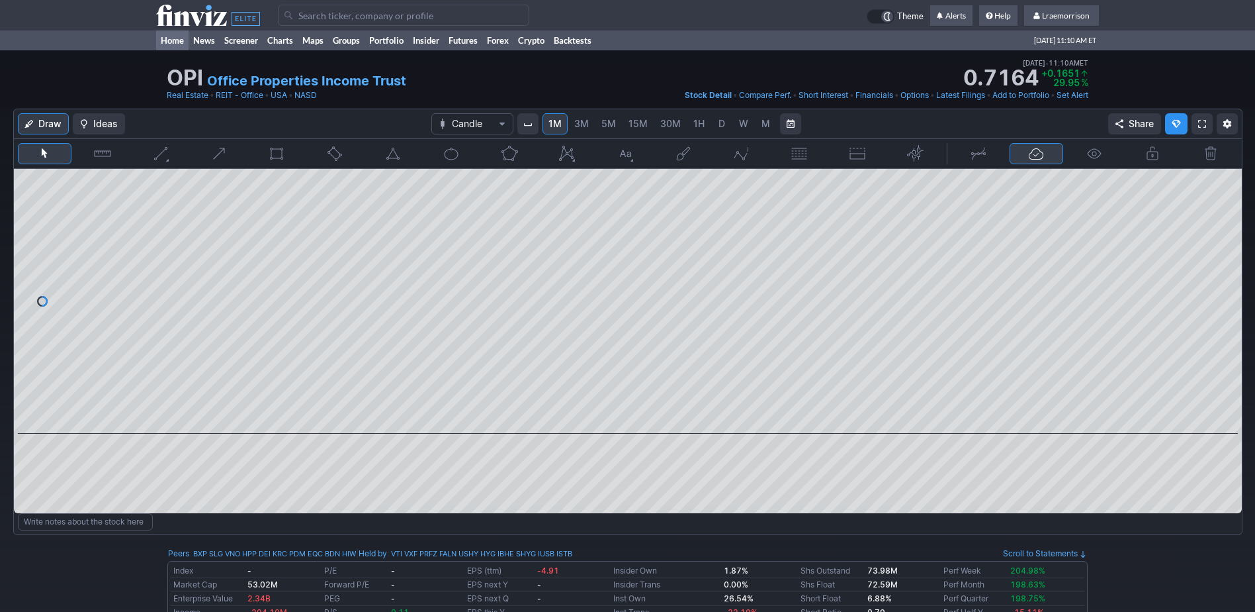
click at [169, 38] on link "Home" at bounding box center [172, 40] width 32 height 20
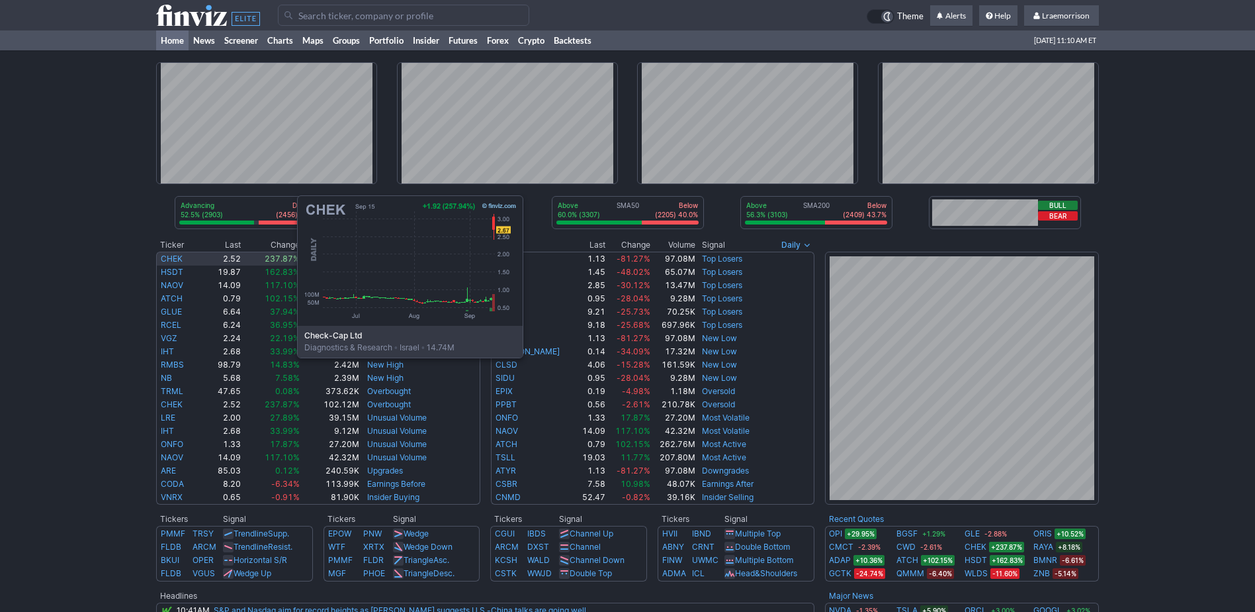
click at [165, 258] on link "CHEK" at bounding box center [172, 258] width 22 height 10
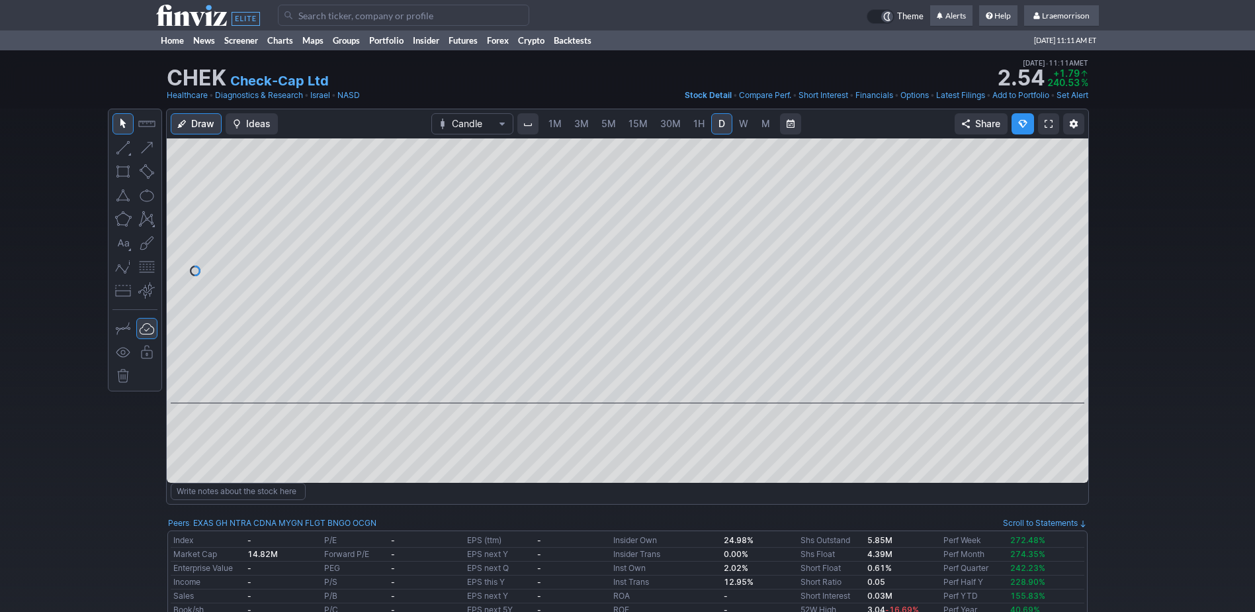
click at [553, 124] on span "1M" at bounding box center [555, 123] width 13 height 11
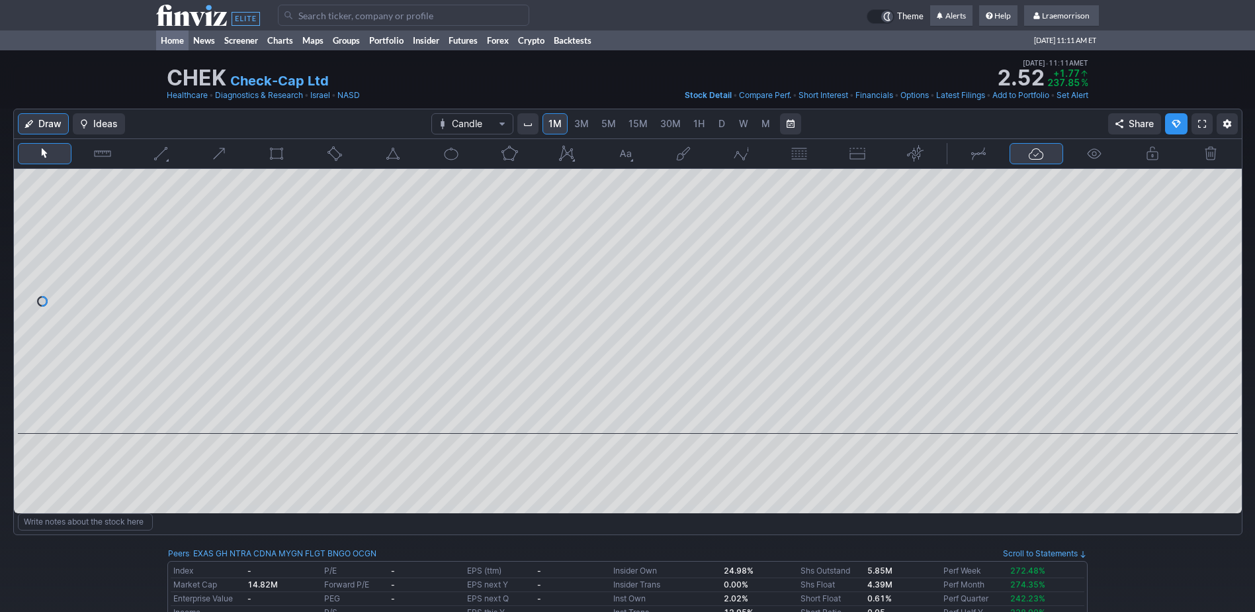
click at [177, 40] on link "Home" at bounding box center [172, 40] width 32 height 20
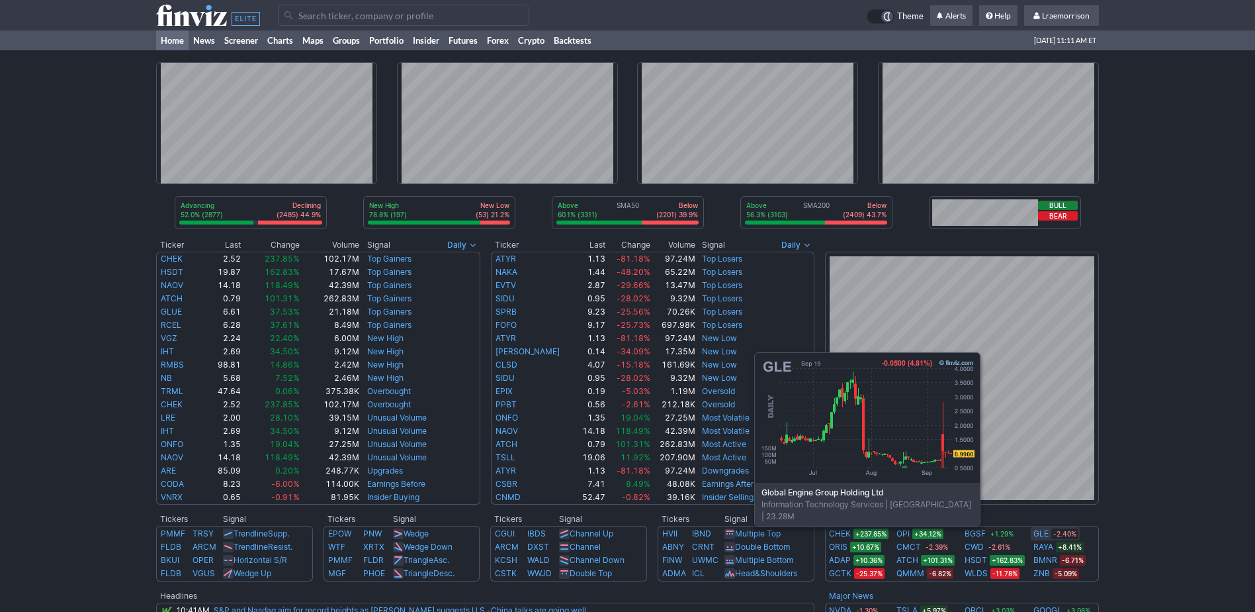
click at [1038, 534] on link "GLE" at bounding box center [1041, 533] width 15 height 13
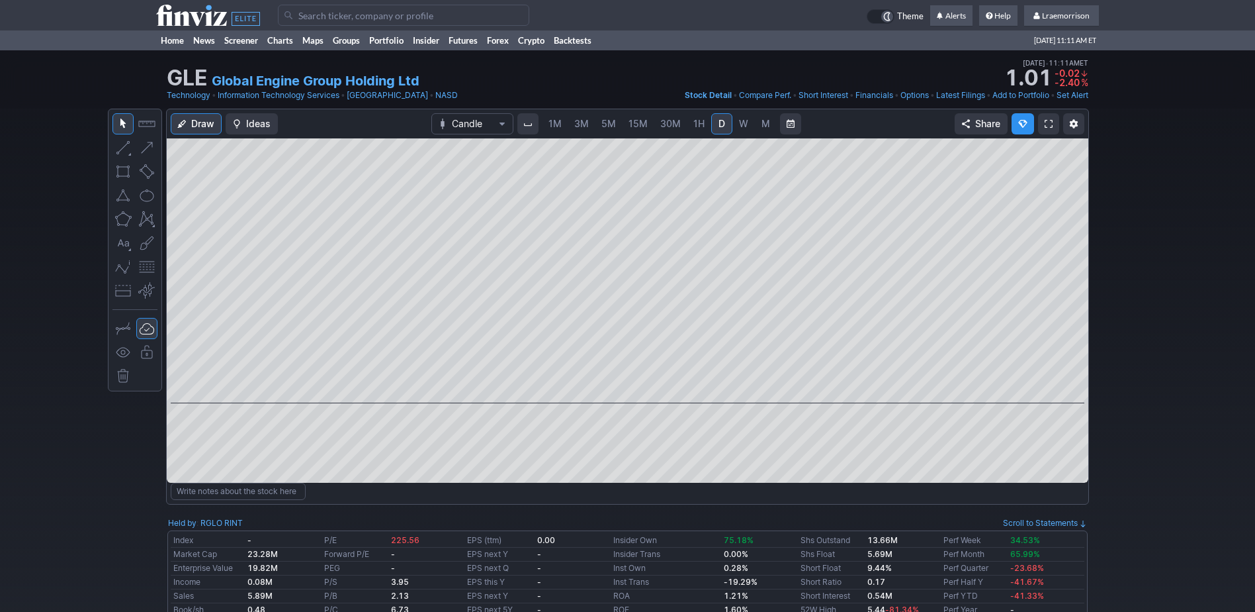
click at [558, 122] on span "1M" at bounding box center [555, 123] width 13 height 11
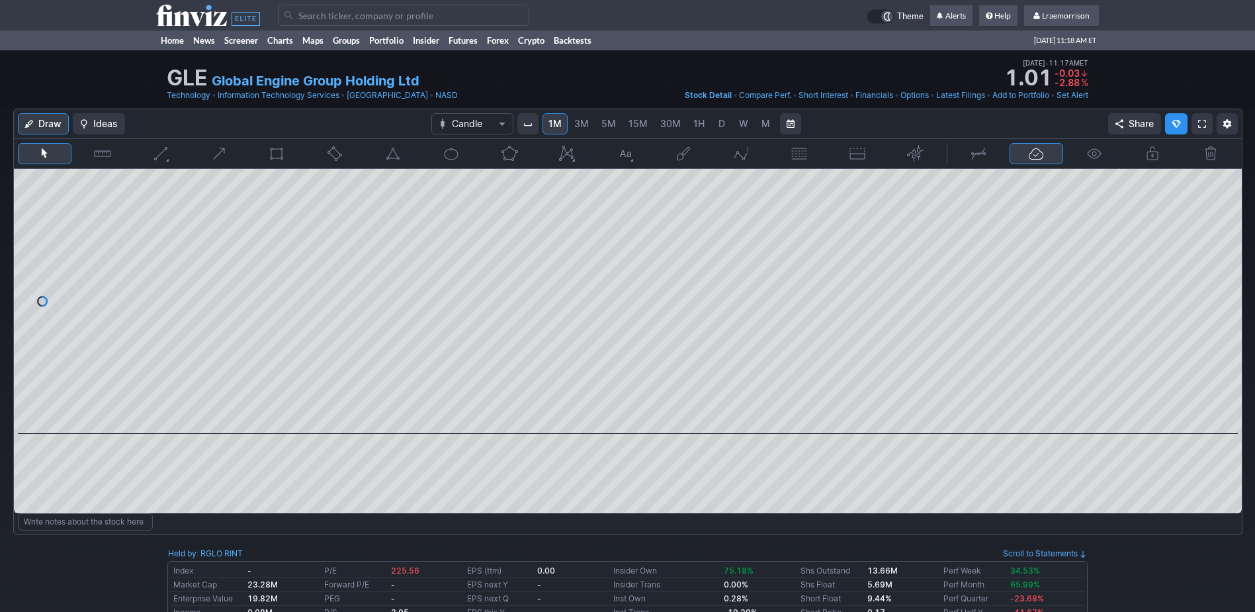
click at [314, 15] on input "Search" at bounding box center [403, 15] width 251 height 21
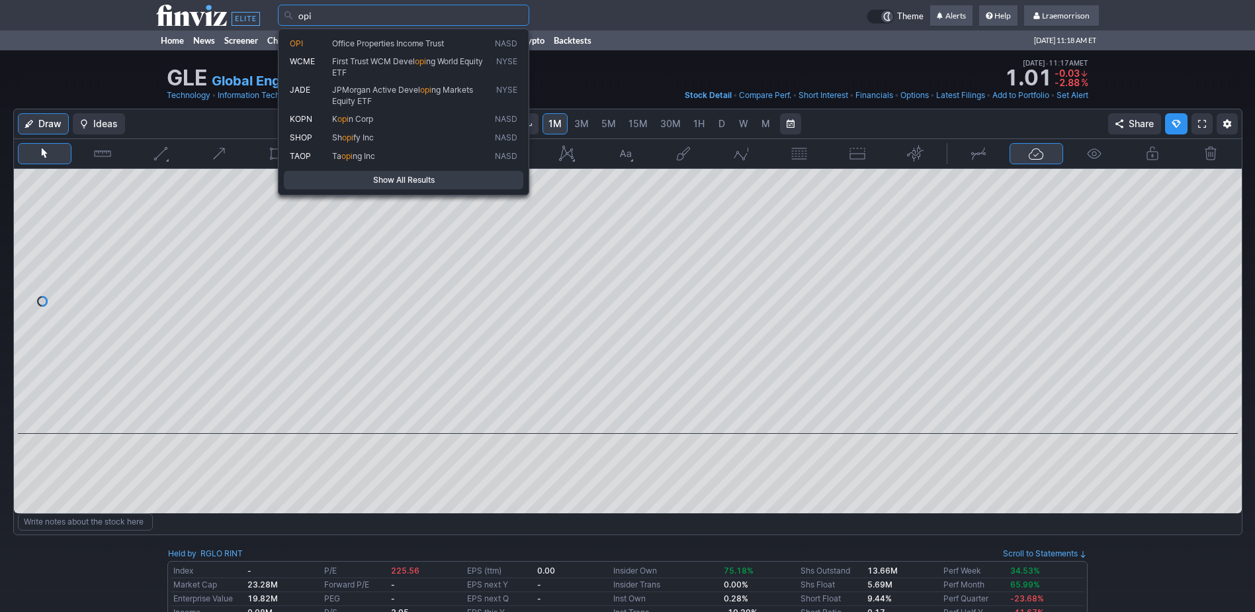
type input "opi"
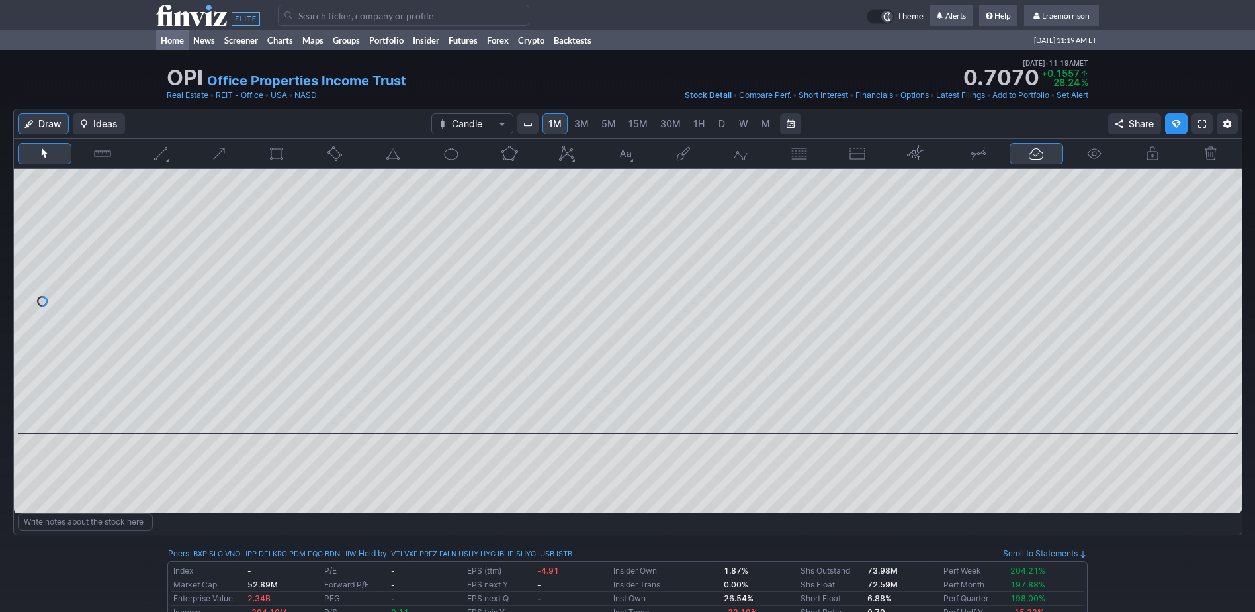
click at [171, 39] on link "Home" at bounding box center [172, 40] width 32 height 20
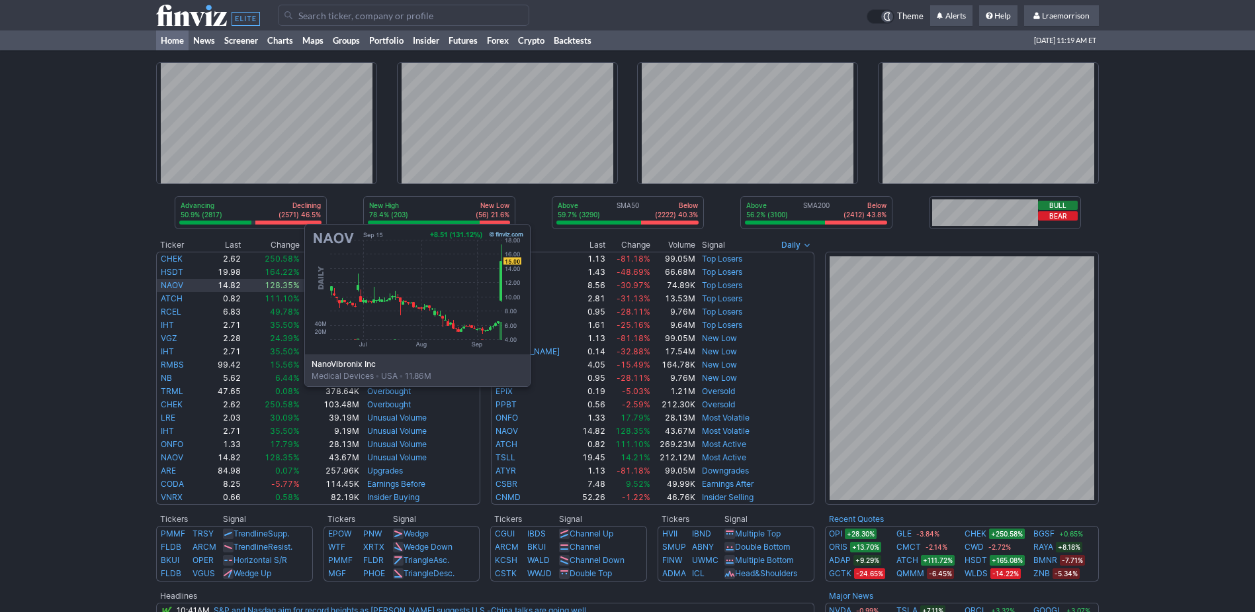
click at [172, 287] on link "NAOV" at bounding box center [172, 285] width 23 height 10
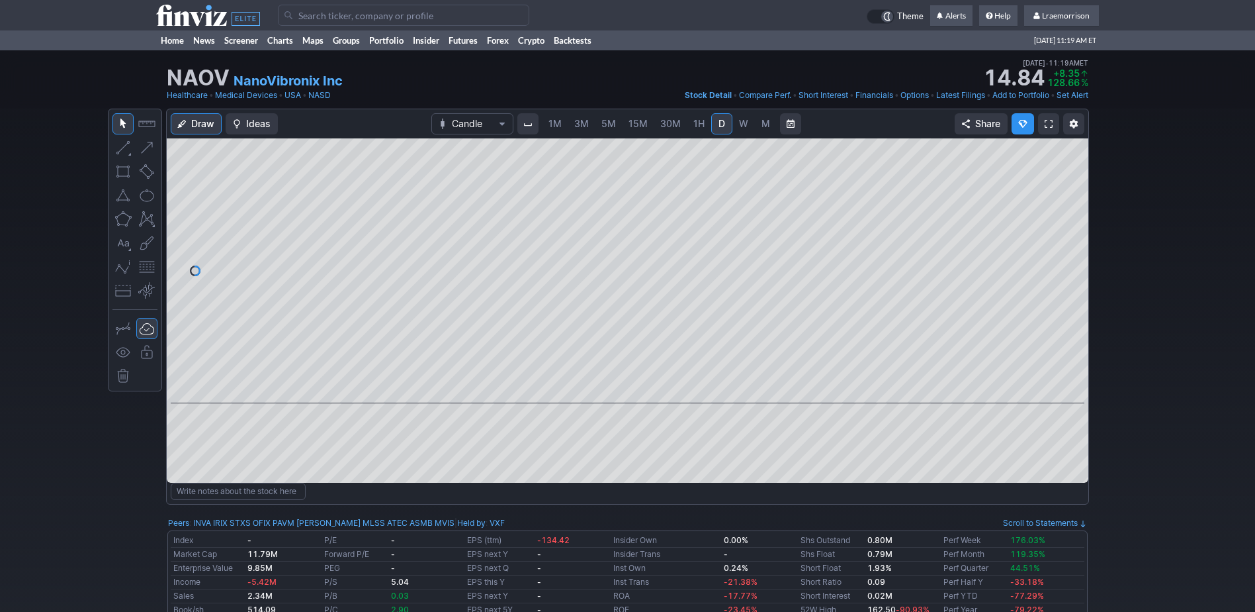
click at [551, 124] on span "1M" at bounding box center [555, 123] width 13 height 11
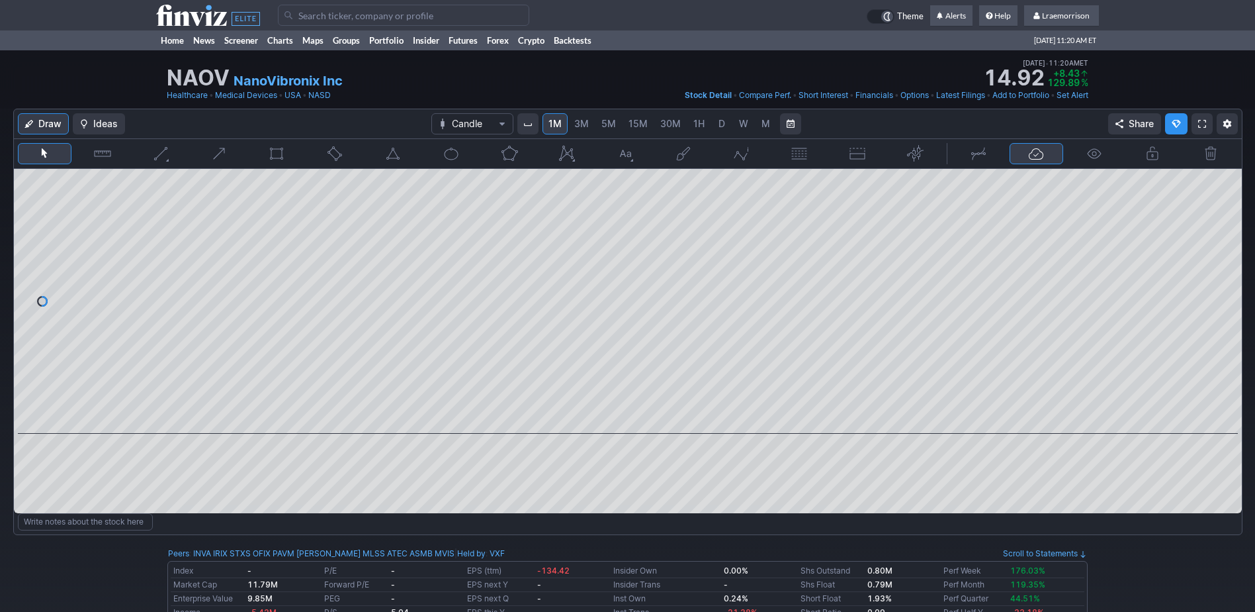
click at [324, 15] on input "Search" at bounding box center [403, 15] width 251 height 21
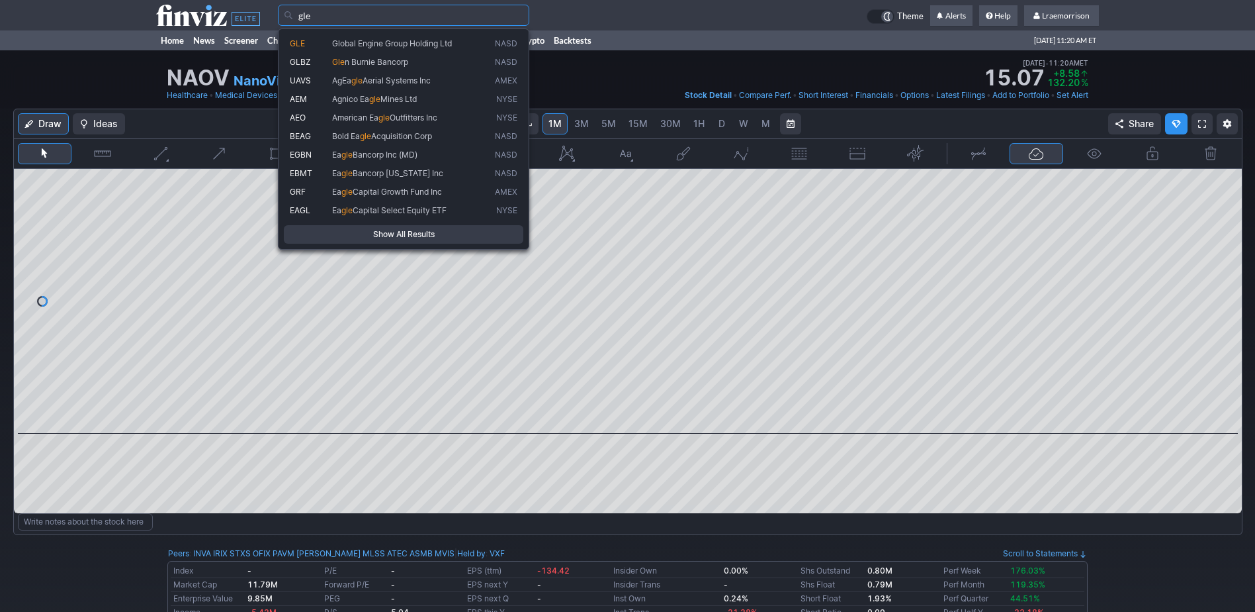
type input "gle"
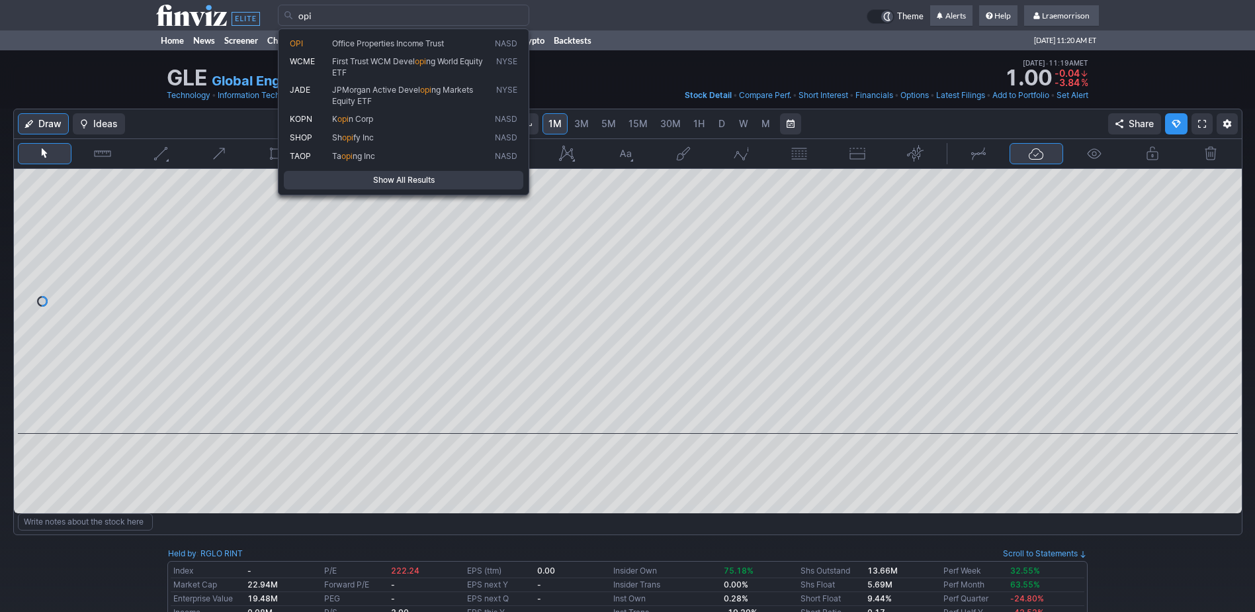
type input "opi"
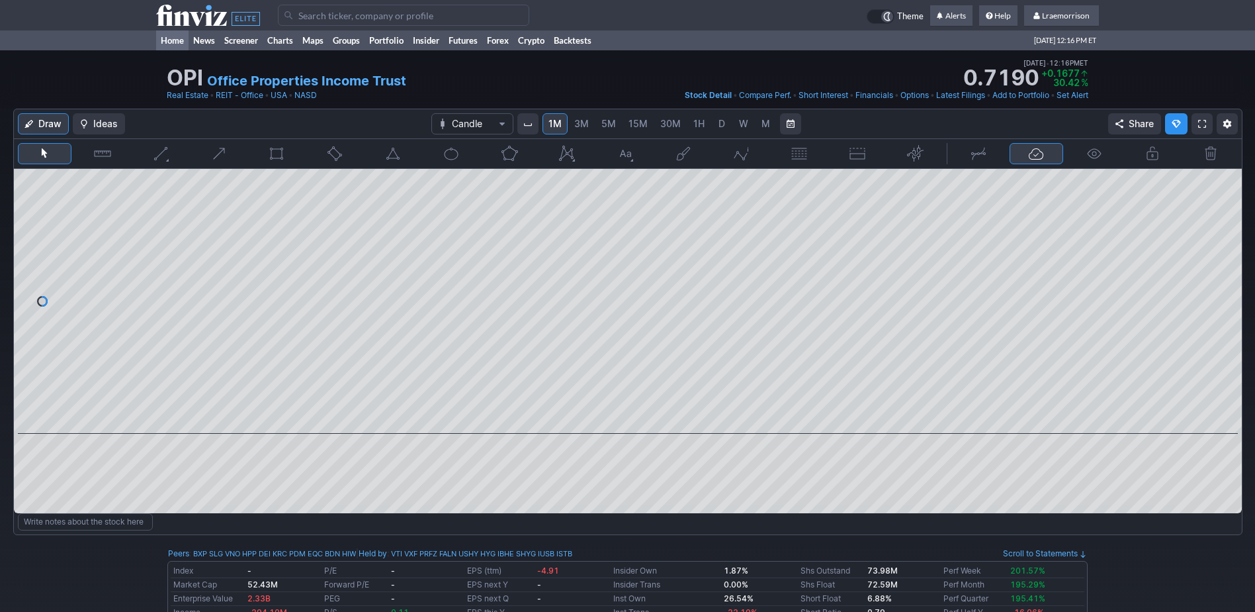
click at [172, 42] on link "Home" at bounding box center [172, 40] width 32 height 20
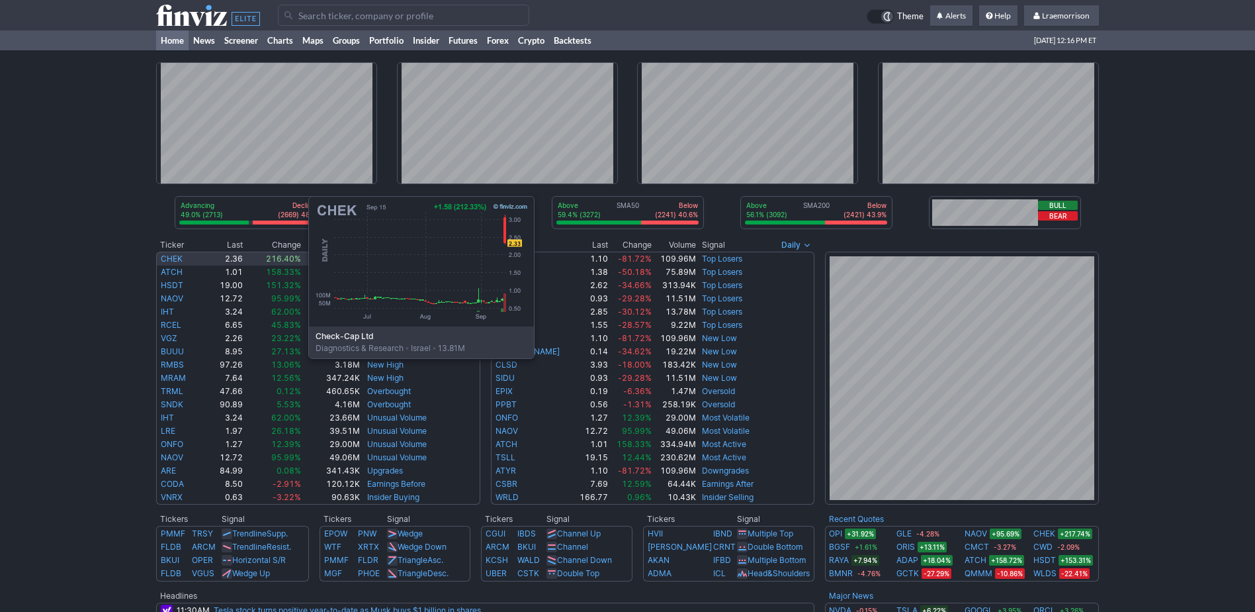
click at [176, 259] on link "CHEK" at bounding box center [172, 258] width 22 height 10
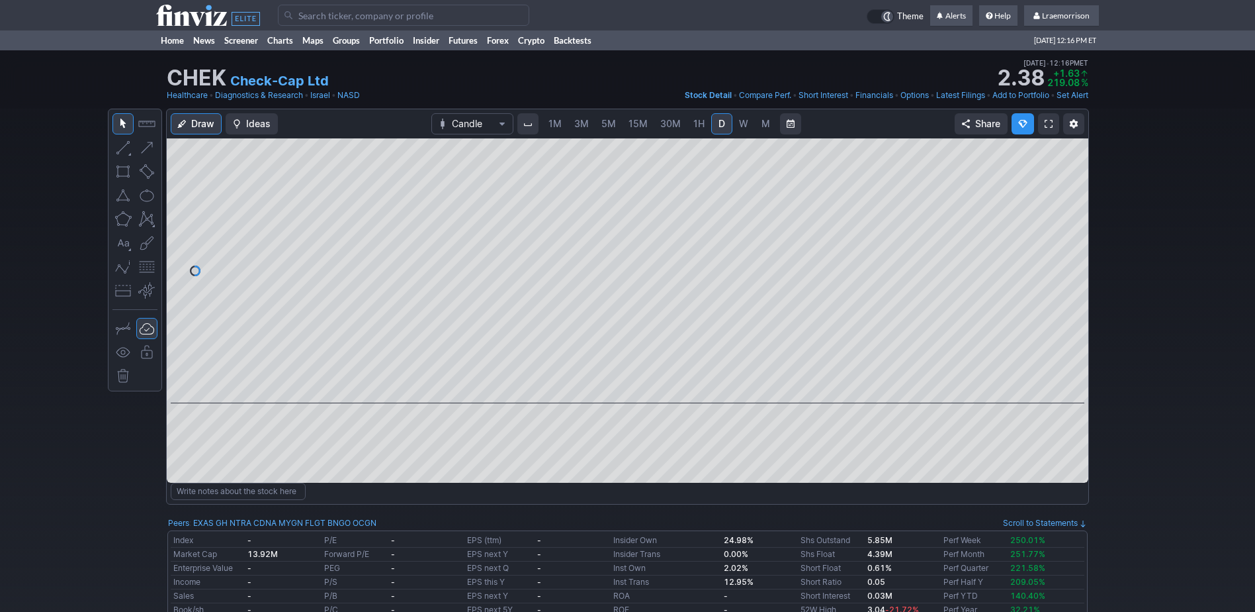
click at [551, 126] on span "1M" at bounding box center [555, 123] width 13 height 11
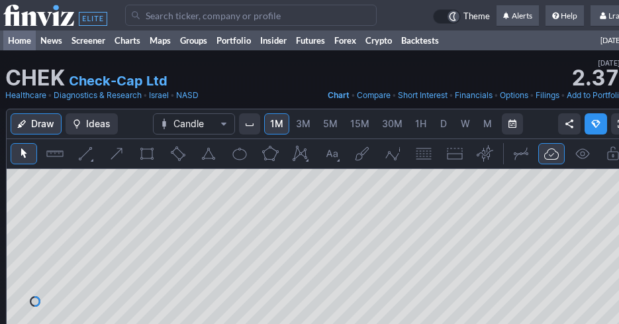
click at [17, 40] on link "Home" at bounding box center [19, 40] width 32 height 20
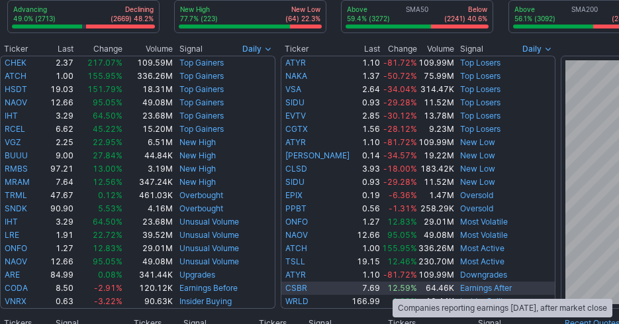
scroll to position [134, 0]
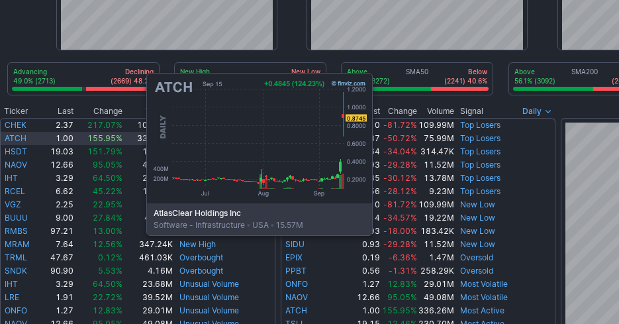
click at [14, 136] on link "ATCH" at bounding box center [16, 138] width 22 height 10
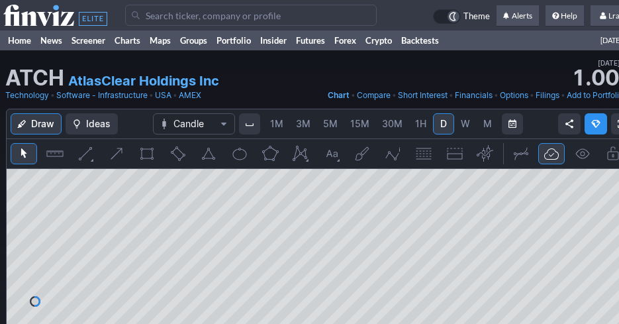
click at [282, 126] on span "1M" at bounding box center [276, 123] width 13 height 11
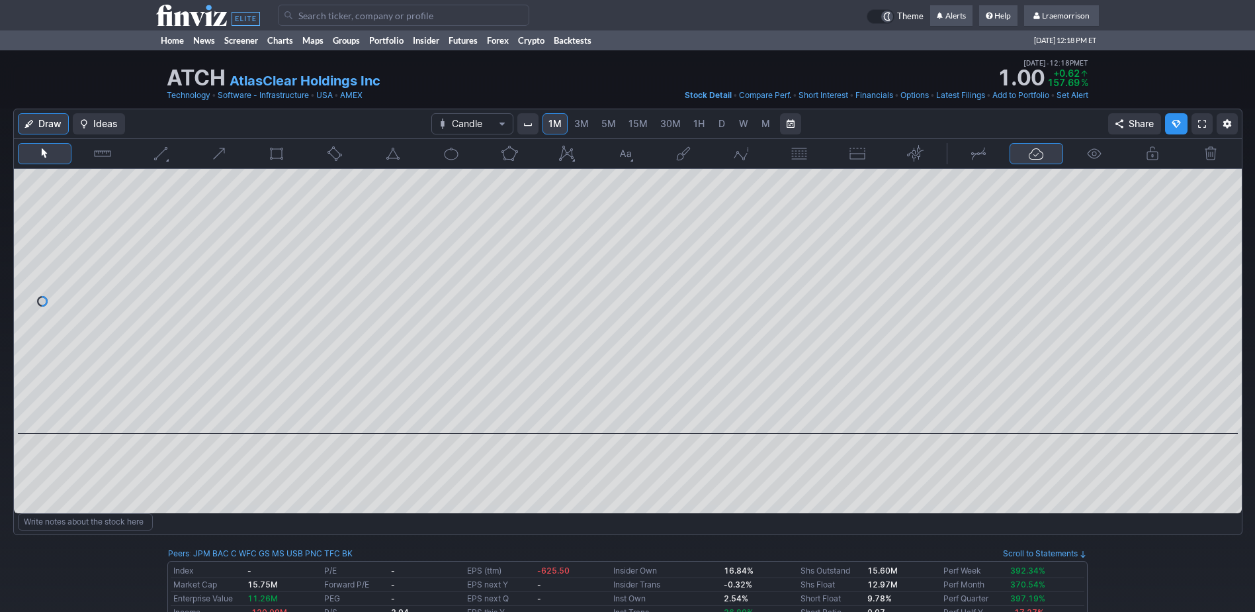
click at [346, 12] on input "Search" at bounding box center [403, 15] width 251 height 21
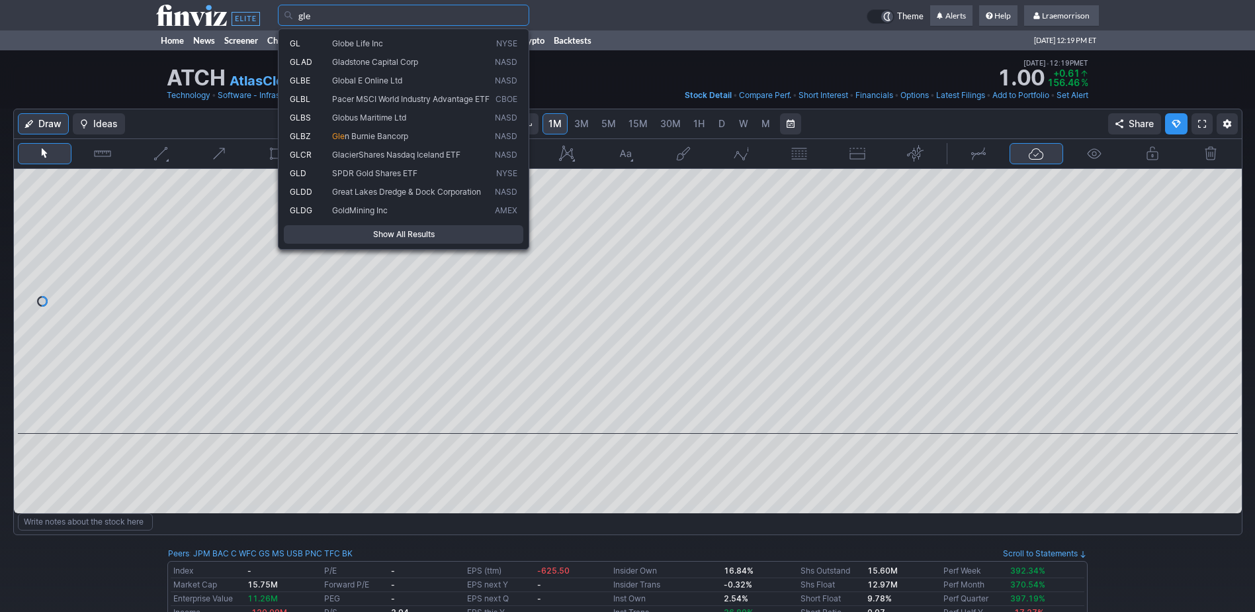
type input "gle"
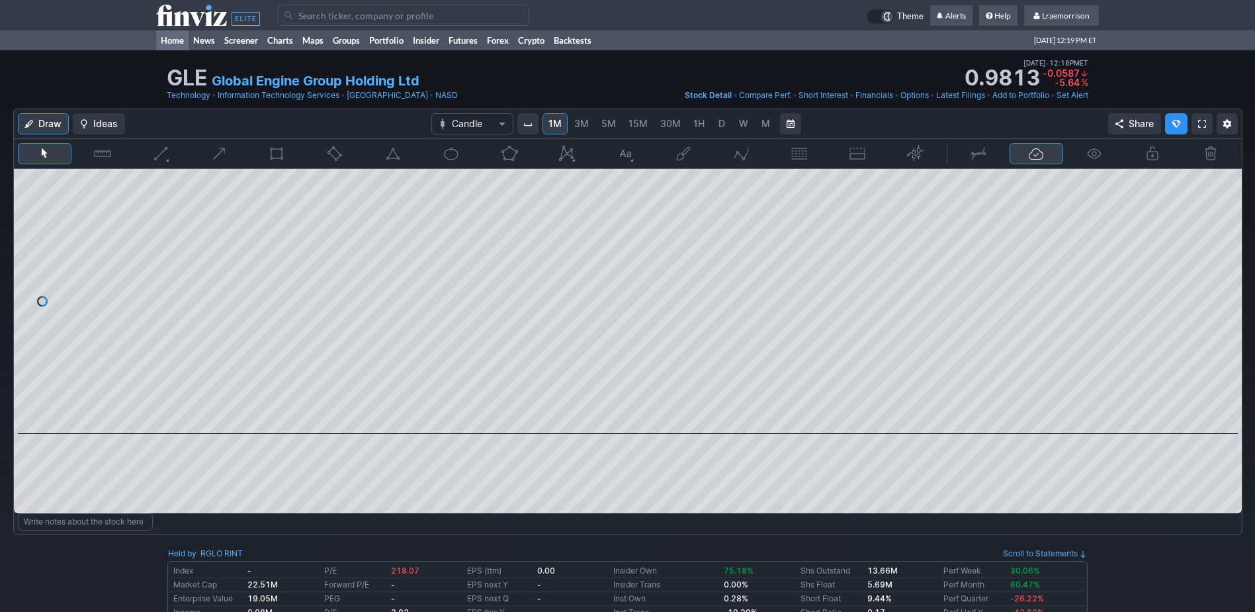
click at [174, 40] on link "Home" at bounding box center [172, 40] width 32 height 20
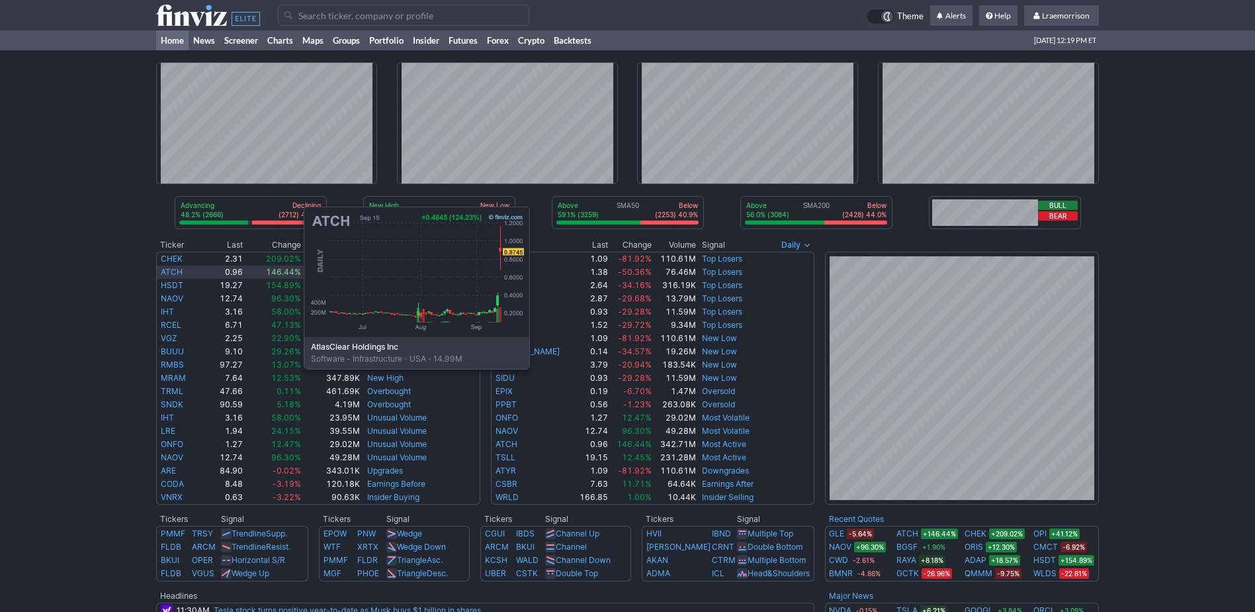
click at [171, 269] on link "ATCH" at bounding box center [172, 272] width 22 height 10
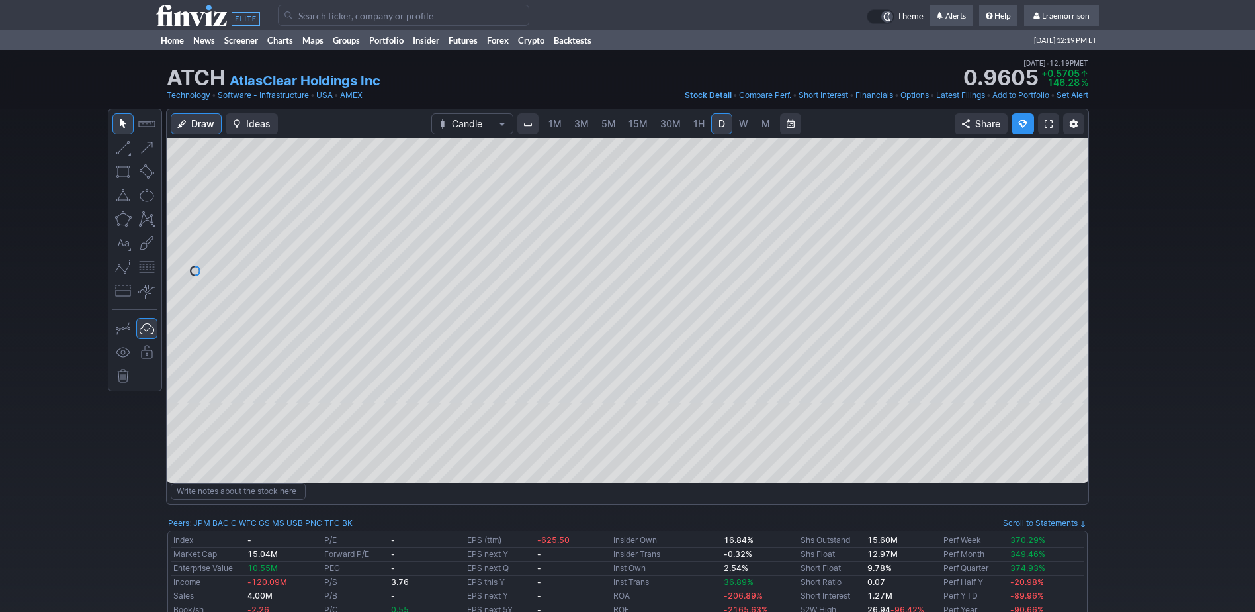
click at [551, 124] on span "1M" at bounding box center [555, 123] width 13 height 11
